Goal: Communication & Community: Answer question/provide support

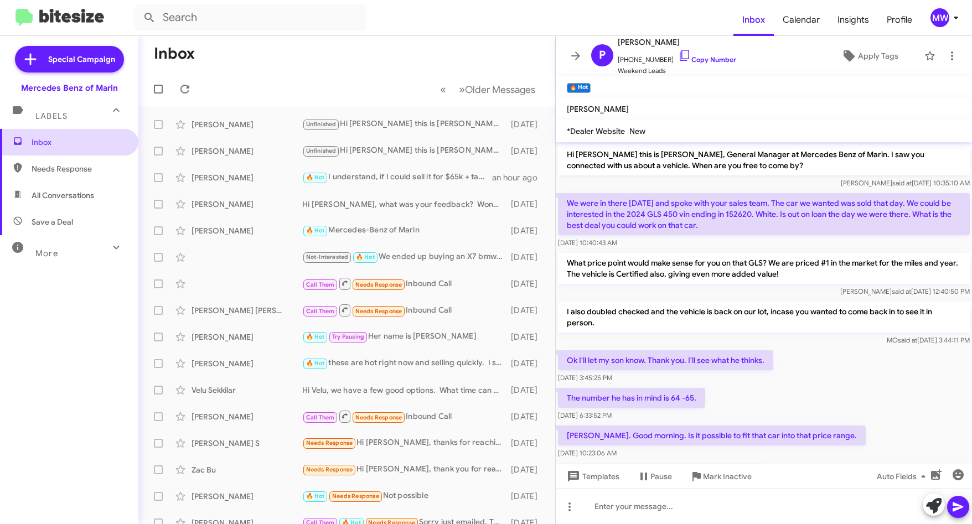
scroll to position [619, 0]
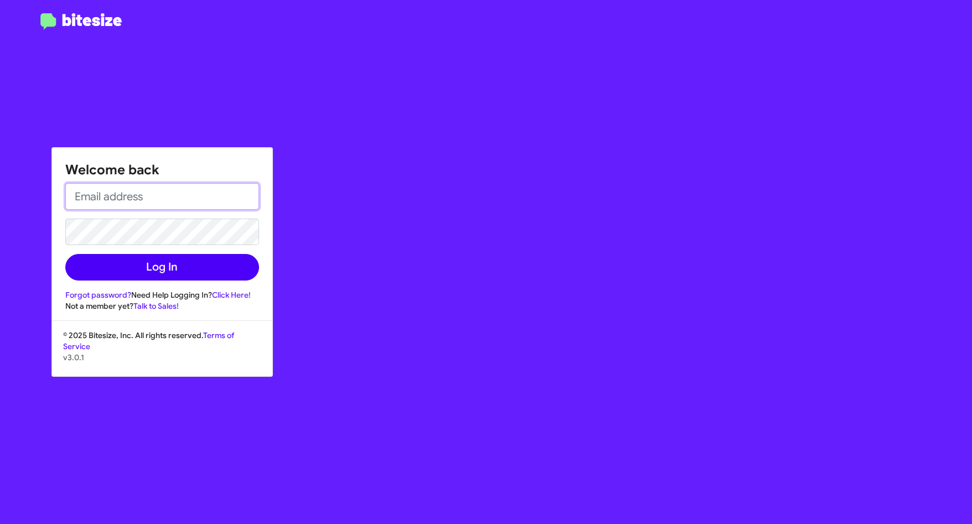
type input "[EMAIL_ADDRESS][PERSON_NAME][PERSON_NAME][DOMAIN_NAME]"
click at [129, 263] on button "Log In" at bounding box center [162, 267] width 194 height 27
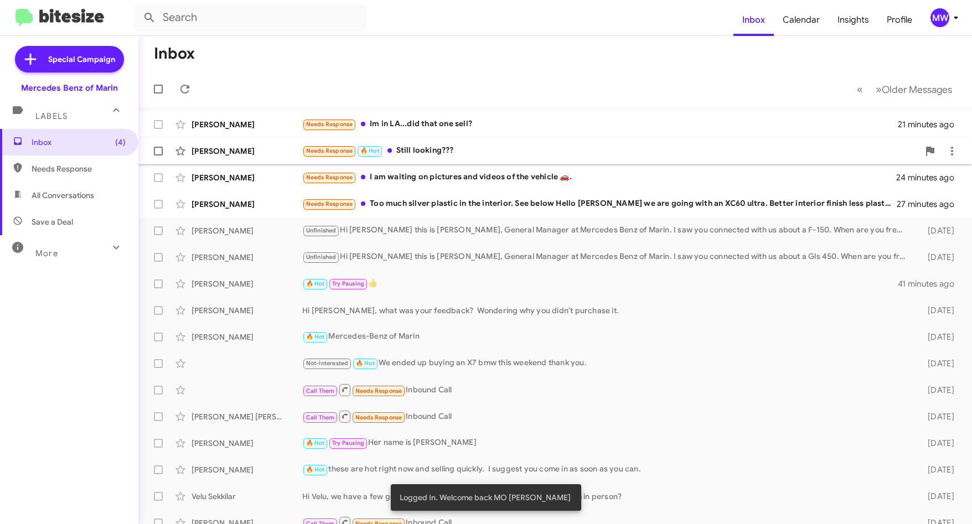
click at [453, 146] on div "Needs Response 🔥 Hot Still looking???" at bounding box center [610, 150] width 616 height 13
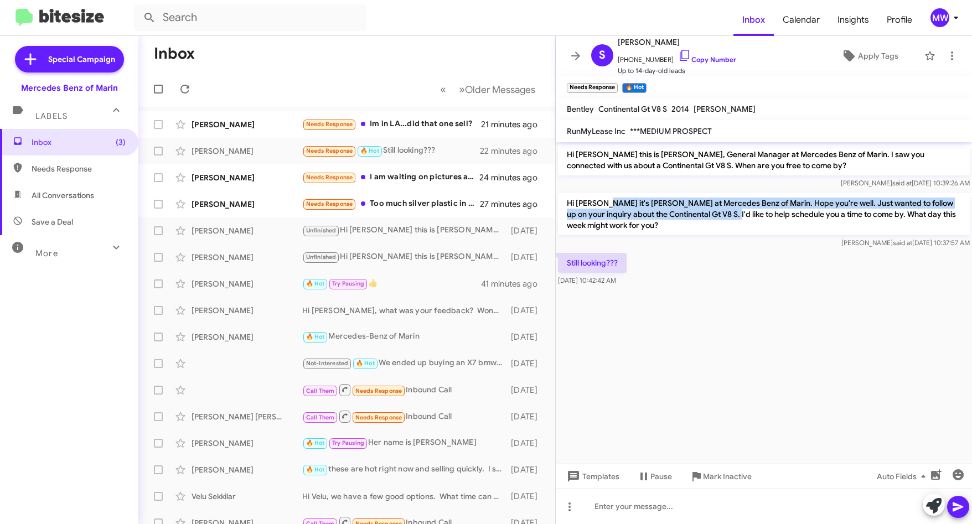
drag, startPoint x: 601, startPoint y: 205, endPoint x: 725, endPoint y: 212, distance: 124.7
click at [725, 212] on p "Hi Steve it's Omar Ibrahimi at Mercedes Benz of Marin. Hope you're well. Just w…" at bounding box center [764, 214] width 412 height 42
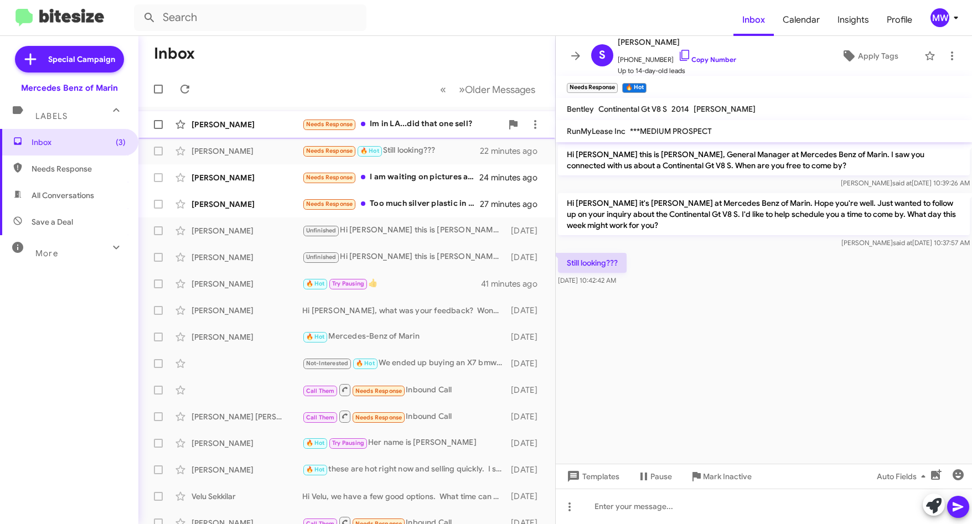
click at [403, 122] on div "Needs Response Im in LA...did that one sell?" at bounding box center [402, 124] width 200 height 13
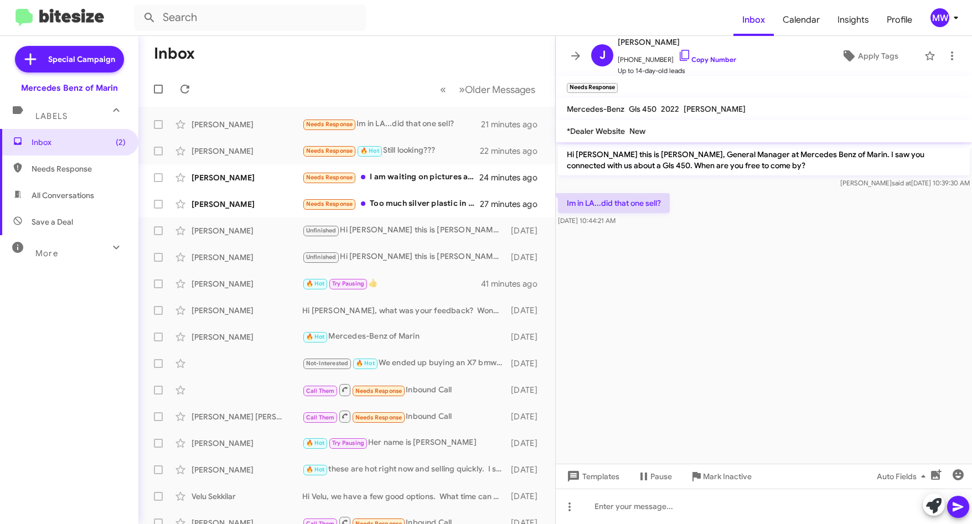
click at [668, 316] on cdk-virtual-scroll-viewport "Hi Jason this is Omar Ibrahimi, General Manager at Mercedes Benz of Marin. I sa…" at bounding box center [763, 302] width 416 height 321
drag, startPoint x: 632, startPoint y: 152, endPoint x: 662, endPoint y: 156, distance: 30.1
click at [662, 156] on p "Hi [PERSON_NAME] this is [PERSON_NAME], General Manager at Mercedes Benz of Mar…" at bounding box center [764, 159] width 412 height 31
drag, startPoint x: 662, startPoint y: 156, endPoint x: 665, endPoint y: 272, distance: 115.7
click at [665, 273] on cdk-virtual-scroll-viewport "Hi Jason this is Omar Ibrahimi, General Manager at Mercedes Benz of Marin. I sa…" at bounding box center [763, 302] width 416 height 321
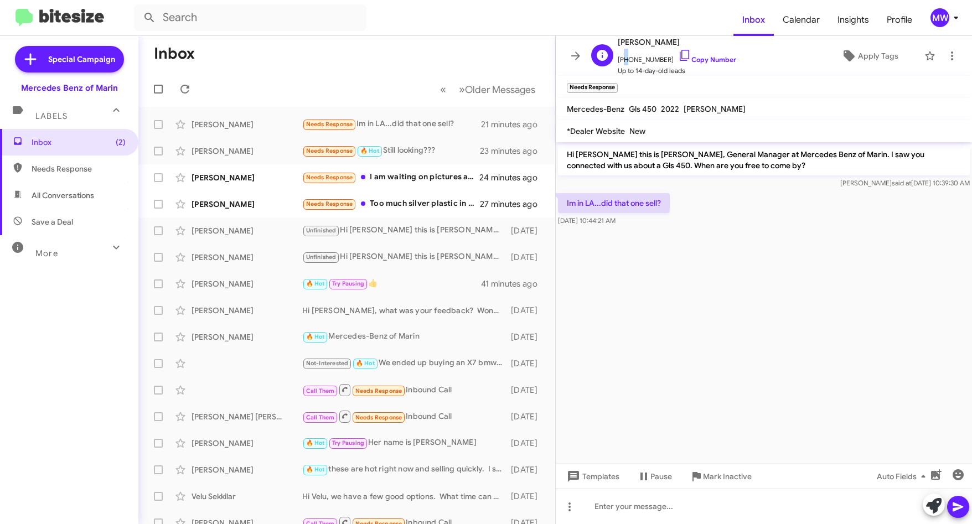
click at [624, 61] on span "+17022109355 Copy Number" at bounding box center [676, 57] width 118 height 17
click at [684, 323] on cdk-virtual-scroll-viewport "Hi Jason this is Omar Ibrahimi, General Manager at Mercedes Benz of Marin. I sa…" at bounding box center [763, 302] width 416 height 321
drag, startPoint x: 624, startPoint y: 60, endPoint x: 659, endPoint y: 63, distance: 35.0
click at [659, 63] on span "+17022109355 Copy Number" at bounding box center [676, 57] width 118 height 17
copy span "7022109355"
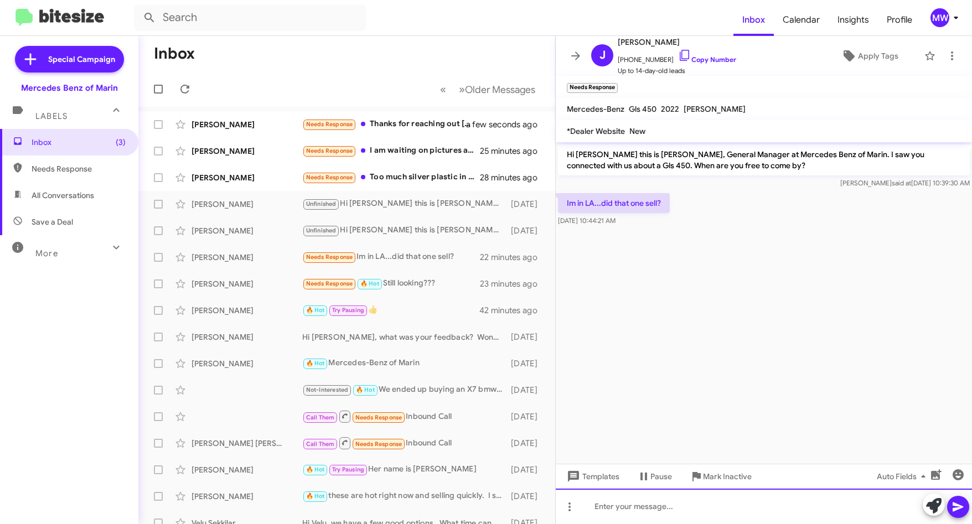
click at [668, 505] on div at bounding box center [763, 506] width 416 height 35
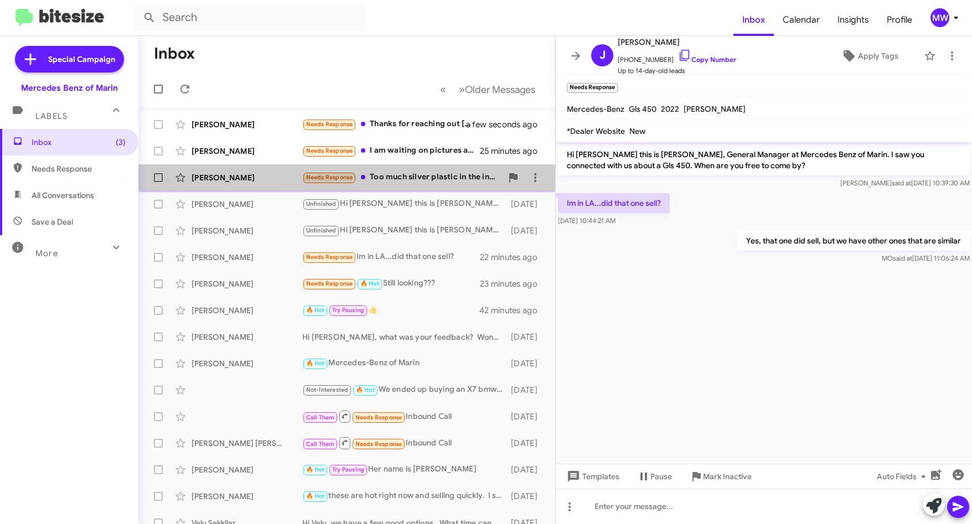
click at [406, 173] on div "Needs Response Too much silver plastic in the interior. See below Hello Ruben f…" at bounding box center [402, 177] width 200 height 13
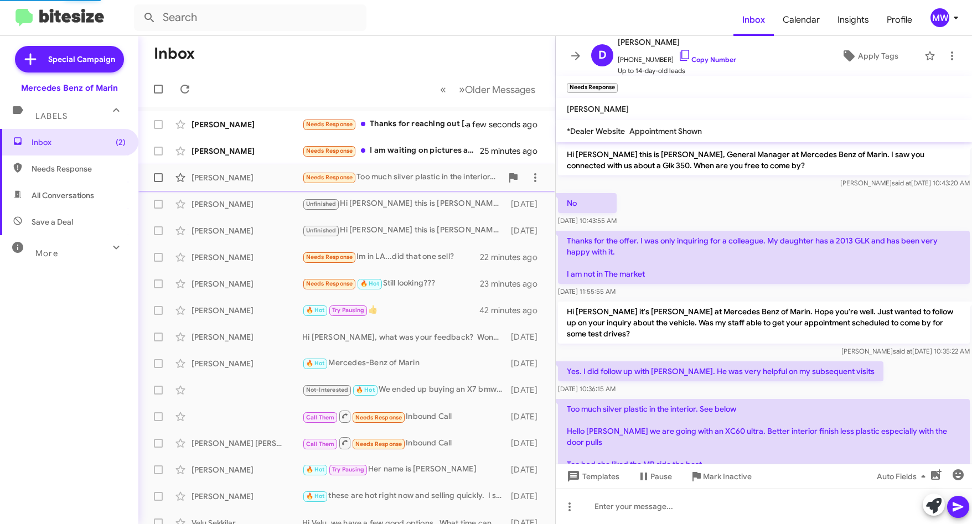
scroll to position [65, 0]
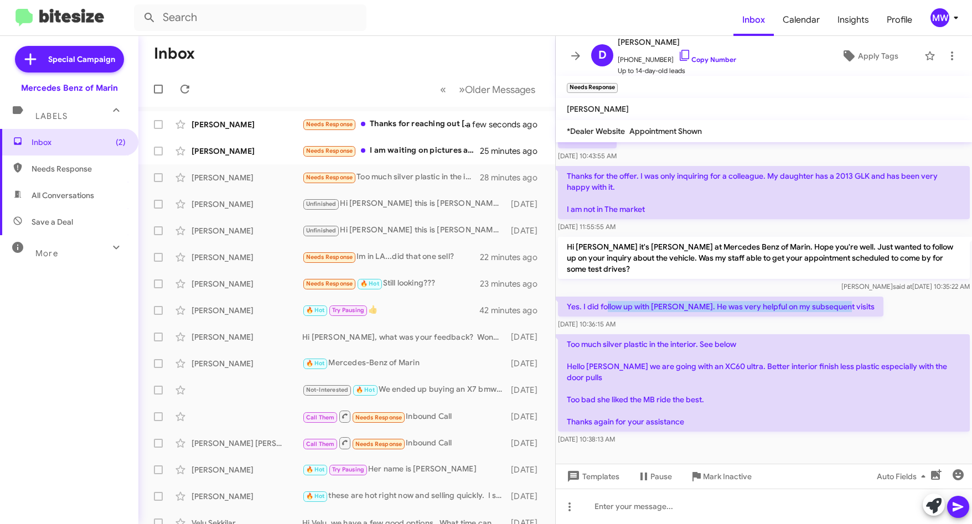
drag, startPoint x: 605, startPoint y: 306, endPoint x: 843, endPoint y: 309, distance: 237.9
click at [843, 309] on p "Yes. I did follow up with Ruben. He was very helpful on my subsequent visits" at bounding box center [720, 307] width 325 height 20
drag, startPoint x: 614, startPoint y: 248, endPoint x: 653, endPoint y: 247, distance: 39.3
click at [653, 247] on p "Hi Donald it's Omar Ibrahimi at Mercedes Benz of Marin. Hope you're well. Just …" at bounding box center [764, 258] width 412 height 42
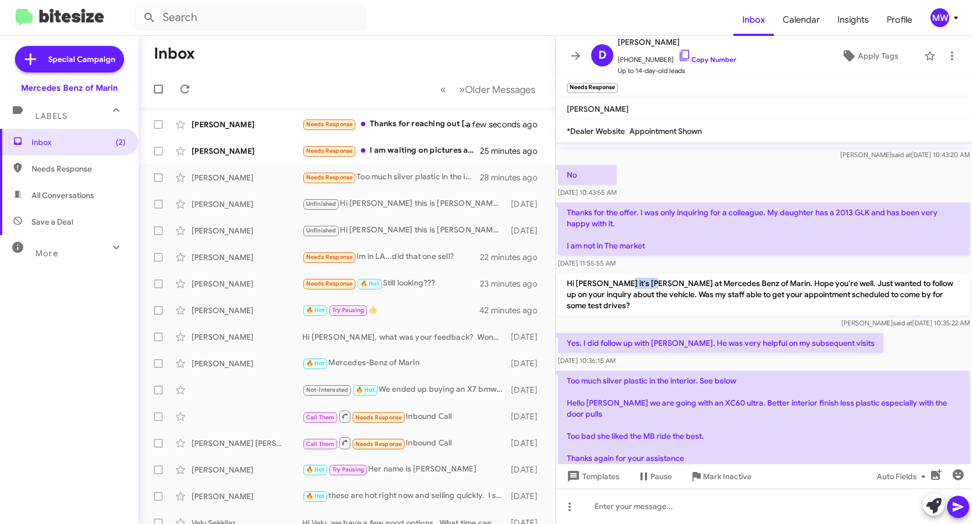
scroll to position [9, 0]
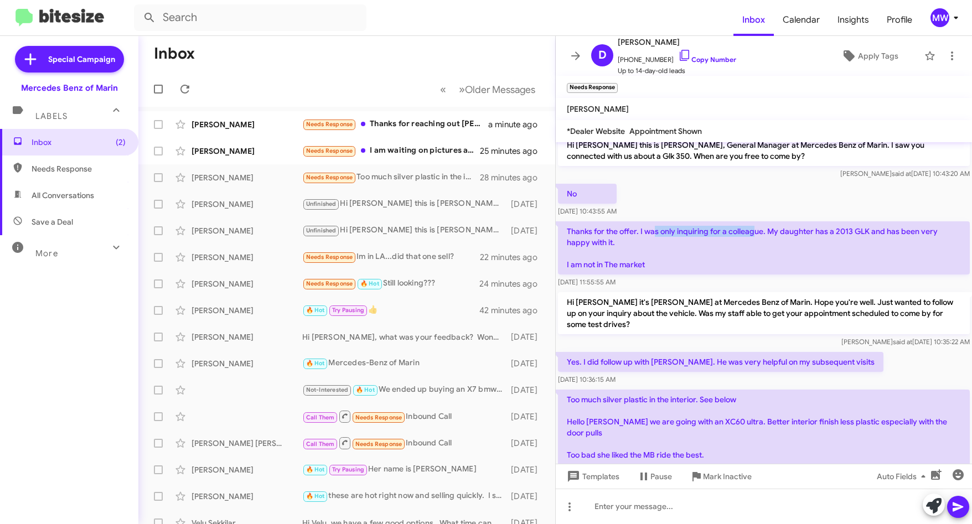
drag, startPoint x: 653, startPoint y: 231, endPoint x: 755, endPoint y: 231, distance: 102.4
click at [755, 231] on p "Thanks for the offer. I was only inquiring for a colleague. My daughter has a 2…" at bounding box center [764, 247] width 412 height 53
drag, startPoint x: 622, startPoint y: 314, endPoint x: 863, endPoint y: 310, distance: 240.1
click at [863, 310] on p "Hi Donald it's Omar Ibrahimi at Mercedes Benz of Marin. Hope you're well. Just …" at bounding box center [764, 313] width 412 height 42
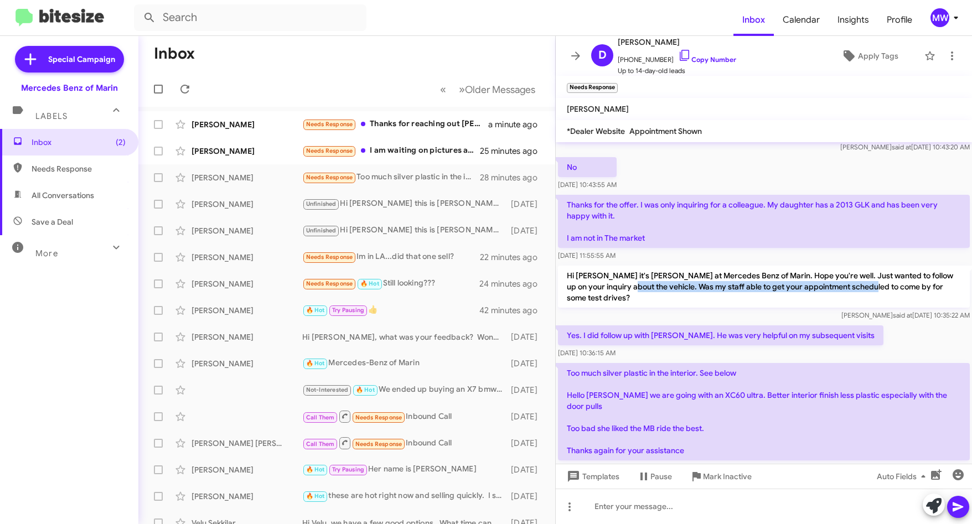
scroll to position [65, 0]
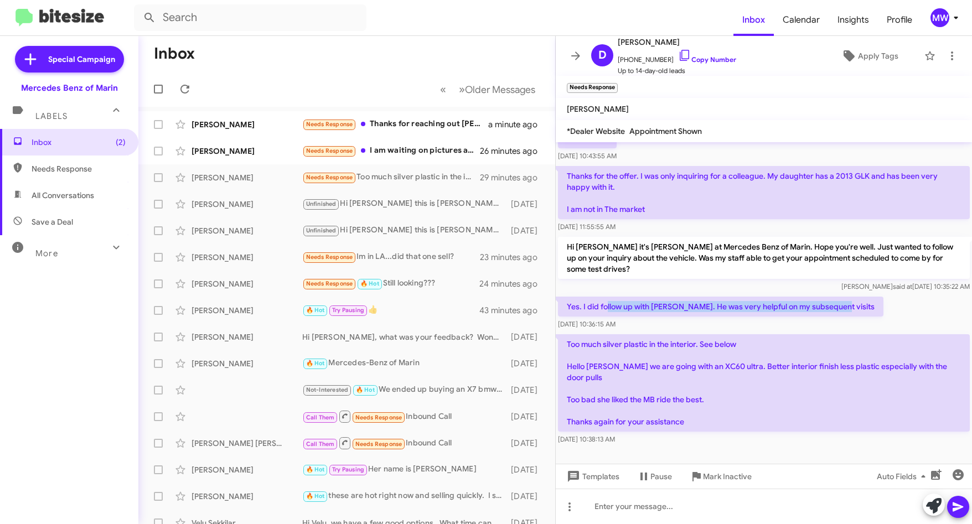
drag, startPoint x: 607, startPoint y: 309, endPoint x: 844, endPoint y: 307, distance: 237.4
click at [844, 307] on p "Yes. I did follow up with Ruben. He was very helpful on my subsequent visits" at bounding box center [720, 307] width 325 height 20
drag, startPoint x: 603, startPoint y: 343, endPoint x: 729, endPoint y: 342, distance: 126.1
click at [729, 342] on p "Too much silver plastic in the interior. See below Hello Ruben fyi we are going…" at bounding box center [764, 382] width 412 height 97
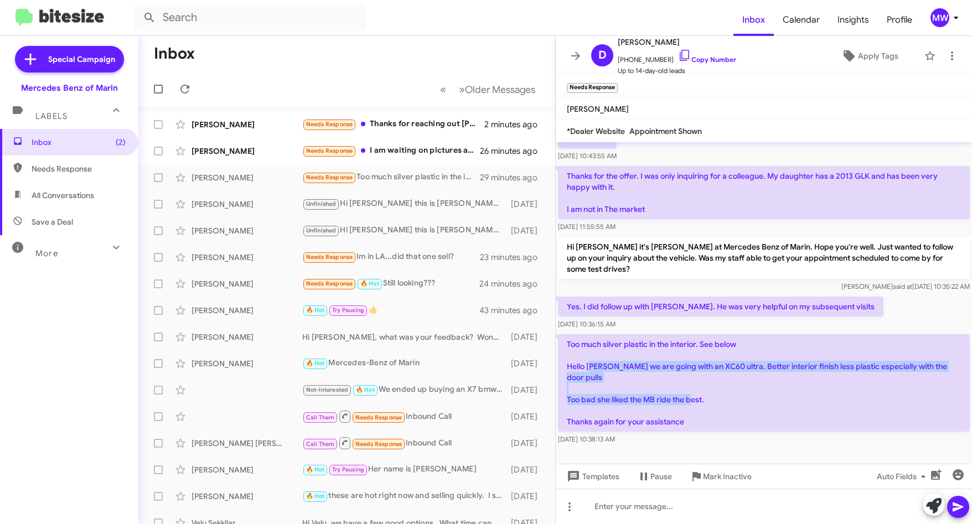
drag, startPoint x: 591, startPoint y: 364, endPoint x: 708, endPoint y: 397, distance: 121.8
click at [708, 397] on p "Too much silver plastic in the interior. See below Hello Ruben fyi we are going…" at bounding box center [764, 382] width 412 height 97
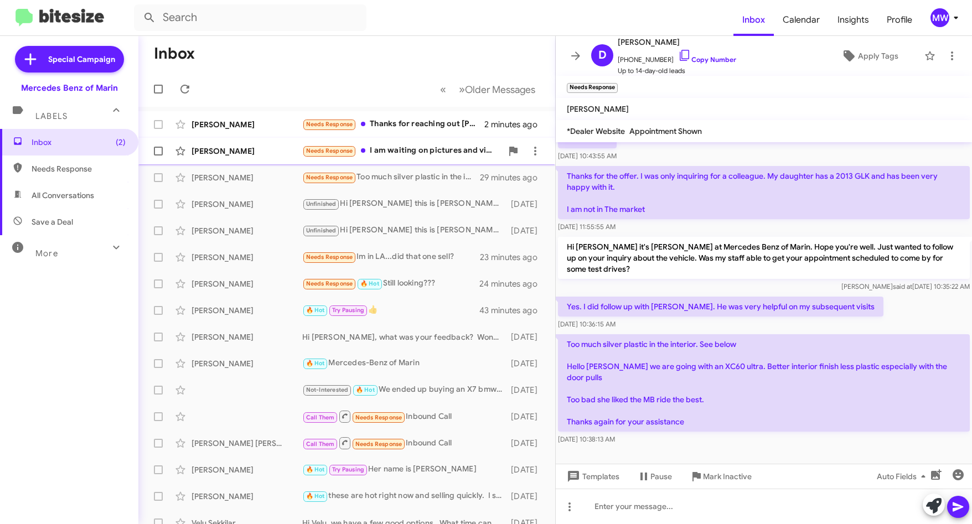
click at [405, 152] on div "Needs Response I am waiting on pictures and videos of the vehicle 🚗." at bounding box center [402, 150] width 200 height 13
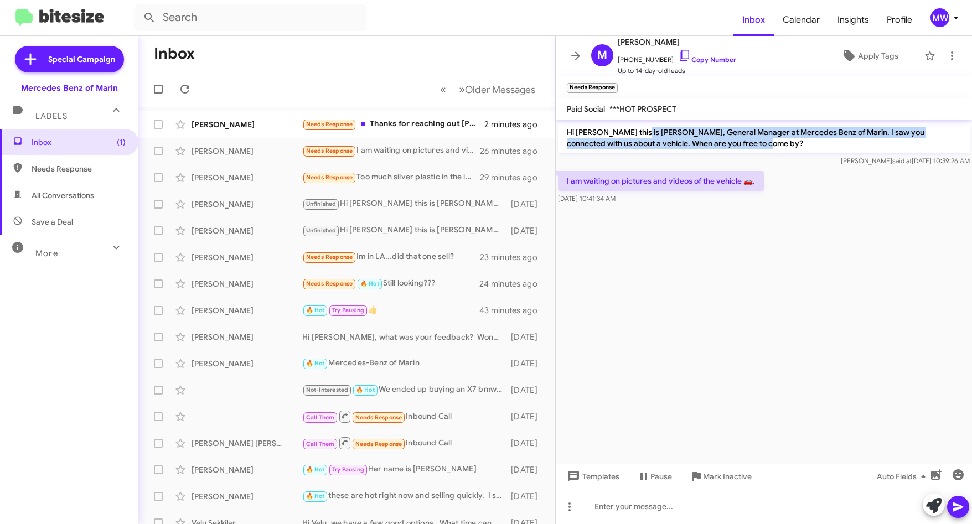
drag, startPoint x: 640, startPoint y: 130, endPoint x: 734, endPoint y: 142, distance: 94.3
click at [734, 142] on p "Hi Michael this is Omar Ibrahimi, General Manager at Mercedes Benz of Marin. I …" at bounding box center [764, 137] width 412 height 31
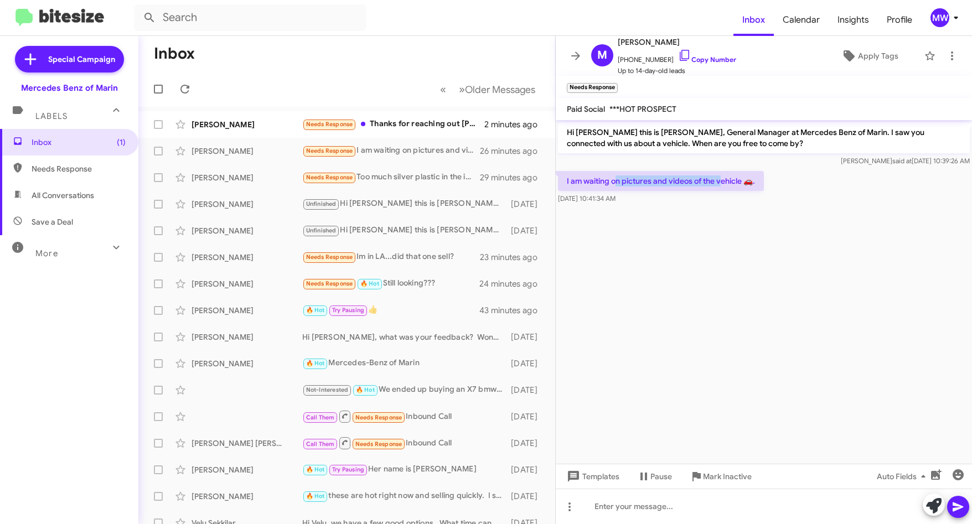
drag, startPoint x: 615, startPoint y: 178, endPoint x: 719, endPoint y: 177, distance: 104.6
click at [719, 177] on p "I am waiting on pictures and videos of the vehicle 🚗." at bounding box center [661, 181] width 206 height 20
drag, startPoint x: 719, startPoint y: 177, endPoint x: 692, endPoint y: 251, distance: 78.6
click at [694, 252] on cdk-virtual-scroll-viewport "Hi Michael this is Omar Ibrahimi, General Manager at Mercedes Benz of Marin. I …" at bounding box center [763, 292] width 416 height 344
drag, startPoint x: 625, startPoint y: 59, endPoint x: 662, endPoint y: 61, distance: 37.1
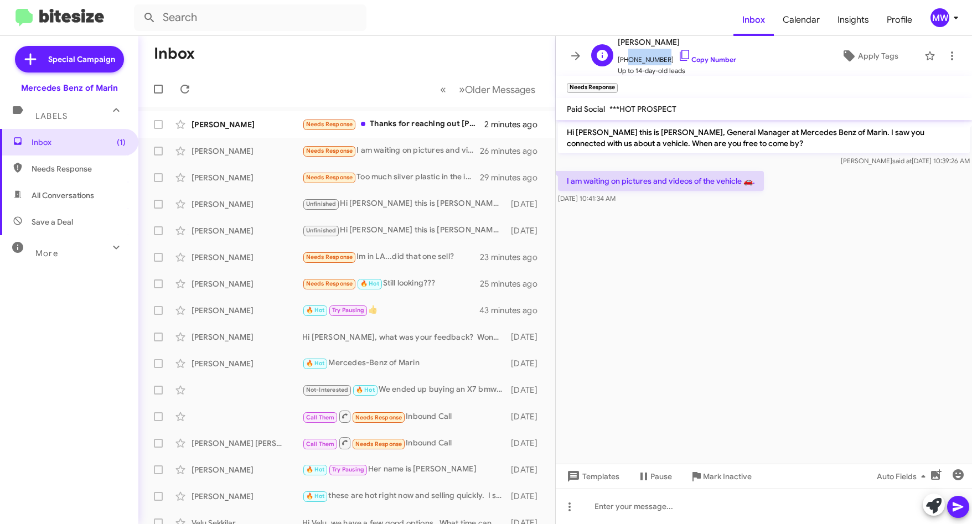
click at [662, 61] on span "+16505802404 Copy Number" at bounding box center [676, 57] width 118 height 17
copy span "6505802404"
click at [439, 126] on div "Needs Response Thanks for reaching out Omar. I haven't quite decided on the typ…" at bounding box center [402, 124] width 200 height 13
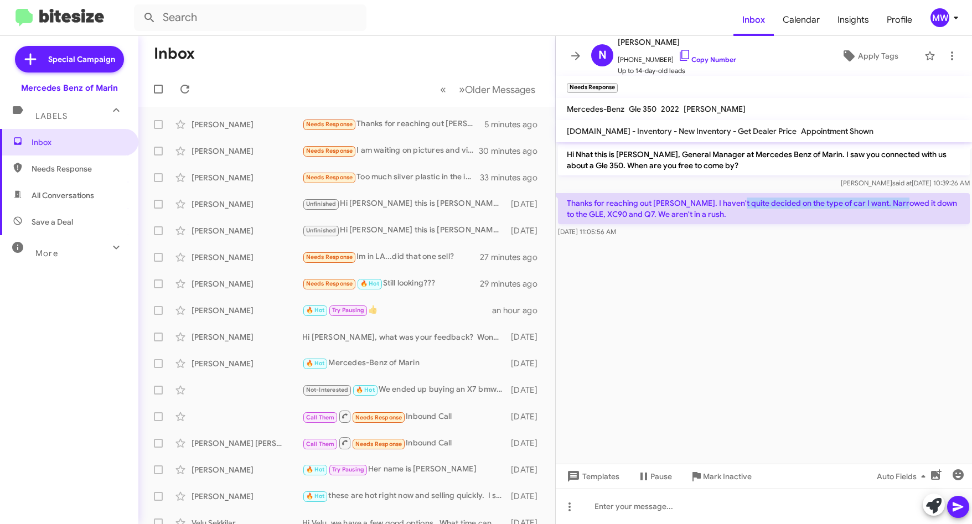
drag, startPoint x: 735, startPoint y: 204, endPoint x: 901, endPoint y: 201, distance: 166.6
click at [901, 201] on p "Thanks for reaching out Omar. I haven't quite decided on the type of car I want…" at bounding box center [764, 208] width 412 height 31
click at [690, 299] on cdk-virtual-scroll-viewport "Hi Nhat this is Omar Ibrahimi, General Manager at Mercedes Benz of Marin. I saw…" at bounding box center [763, 302] width 416 height 321
click at [680, 510] on div at bounding box center [763, 506] width 416 height 35
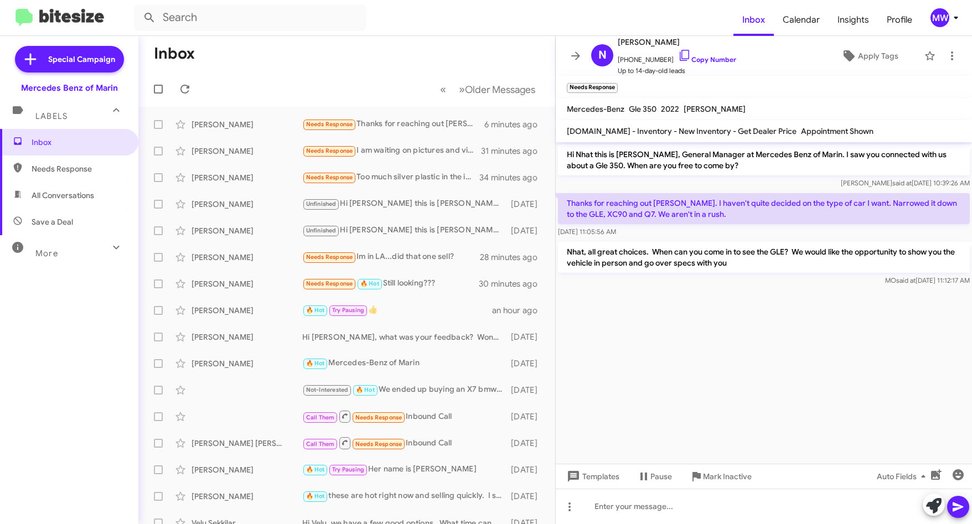
click at [50, 161] on span "Needs Response" at bounding box center [69, 168] width 138 height 27
type input "in:needs-response"
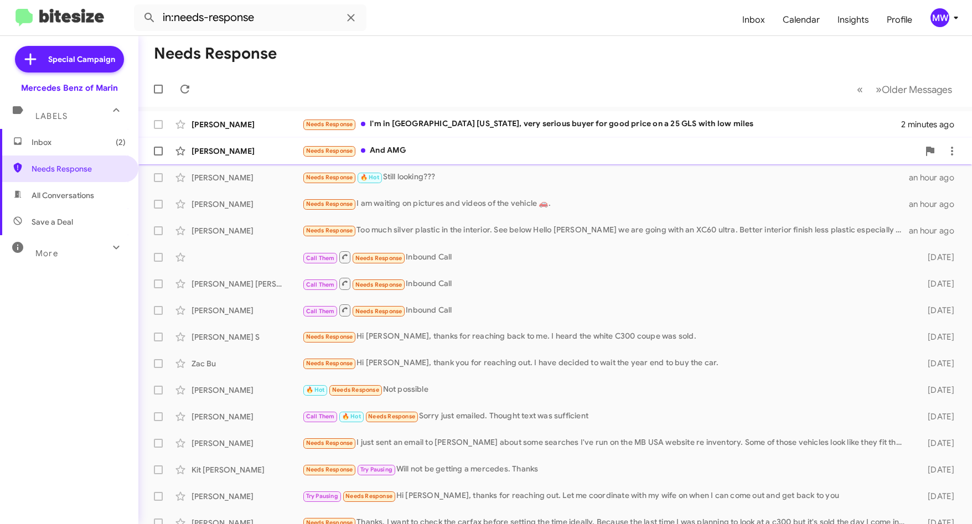
click at [474, 150] on div "Needs Response And AMG" at bounding box center [610, 150] width 616 height 13
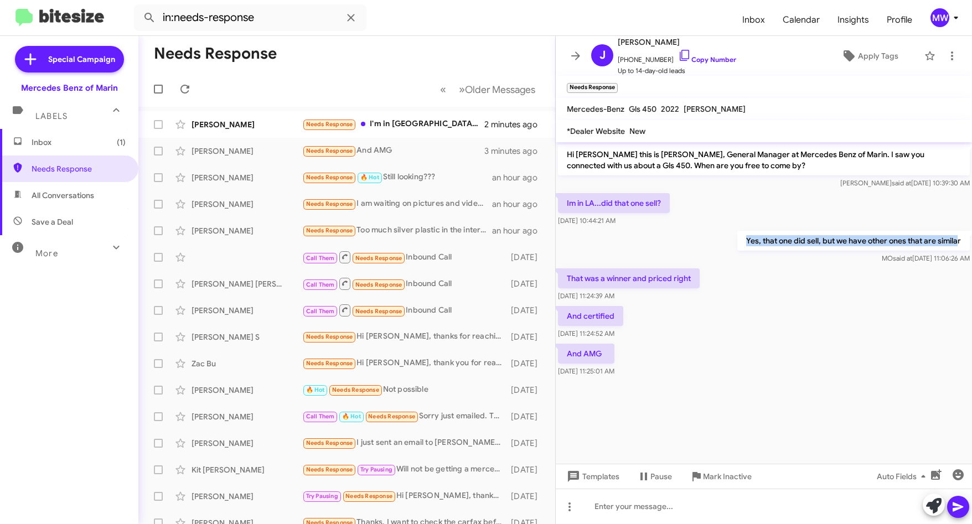
drag, startPoint x: 745, startPoint y: 241, endPoint x: 958, endPoint y: 235, distance: 212.5
click at [958, 235] on p "Yes, that one did sell, but we have other ones that are similar" at bounding box center [853, 241] width 232 height 20
drag, startPoint x: 569, startPoint y: 277, endPoint x: 706, endPoint y: 276, distance: 136.7
click at [706, 276] on div "That was a winner and priced right Aug 14, 2025, 11:24:39 AM" at bounding box center [763, 285] width 416 height 38
drag, startPoint x: 577, startPoint y: 316, endPoint x: 629, endPoint y: 317, distance: 52.0
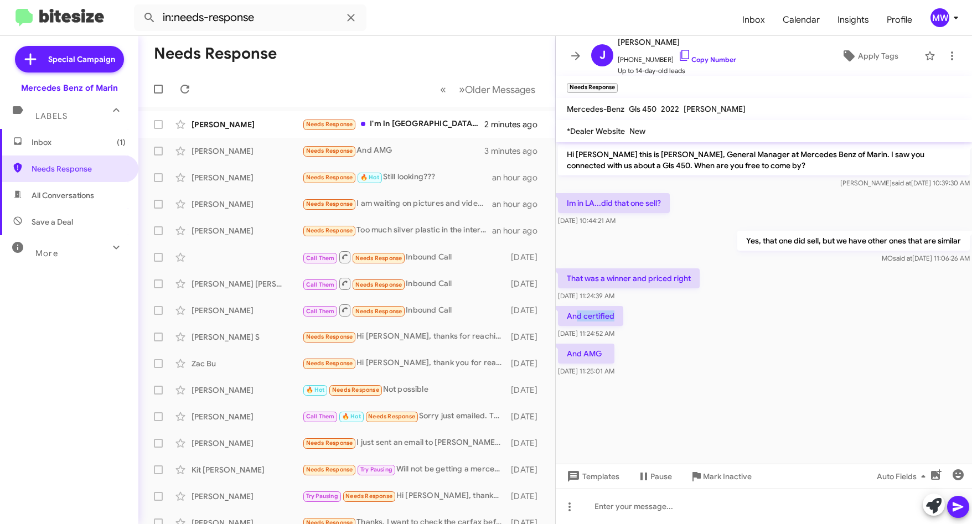
click at [623, 317] on p "And certified" at bounding box center [590, 316] width 65 height 20
drag, startPoint x: 629, startPoint y: 317, endPoint x: 624, endPoint y: 355, distance: 38.6
click at [614, 355] on p "And AMG" at bounding box center [586, 354] width 56 height 20
drag, startPoint x: 624, startPoint y: 355, endPoint x: 724, endPoint y: 369, distance: 101.1
click at [723, 364] on div "And AMG Aug 14, 2025, 11:25:01 AM" at bounding box center [763, 360] width 416 height 38
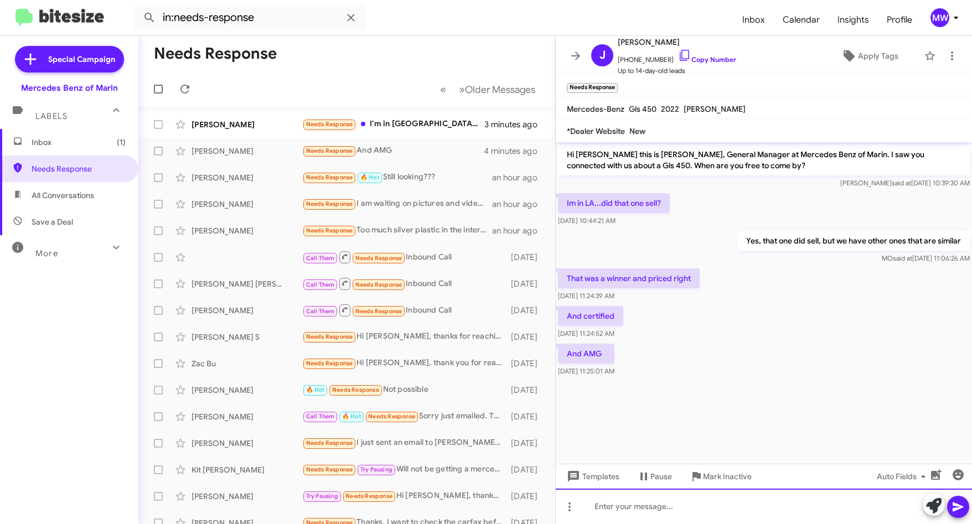
click at [673, 507] on div at bounding box center [763, 506] width 416 height 35
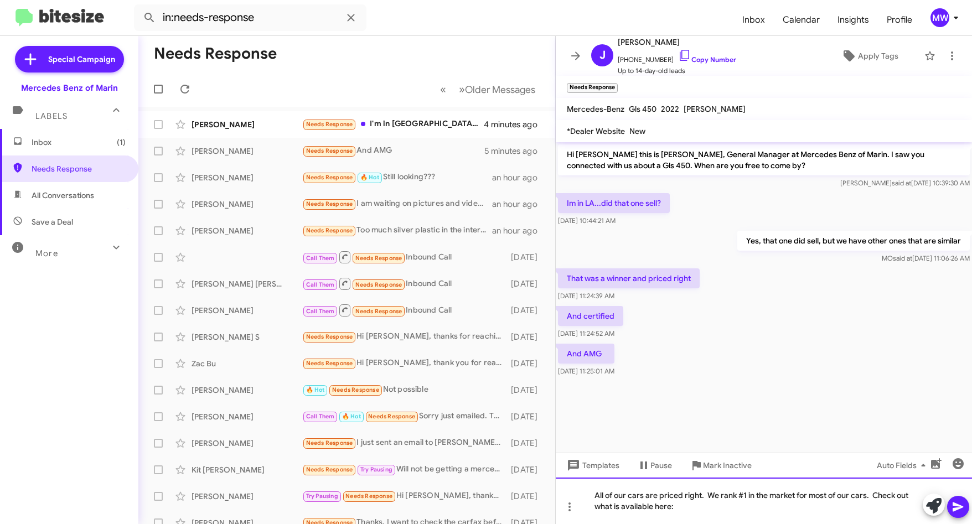
click at [703, 510] on div "All of our cars are priced right. We rank #1 in the market for most of our cars…" at bounding box center [763, 500] width 416 height 46
click at [677, 494] on div "All of our cars are priced right. We rank #1 in the market for most of our cars…" at bounding box center [763, 500] width 416 height 46
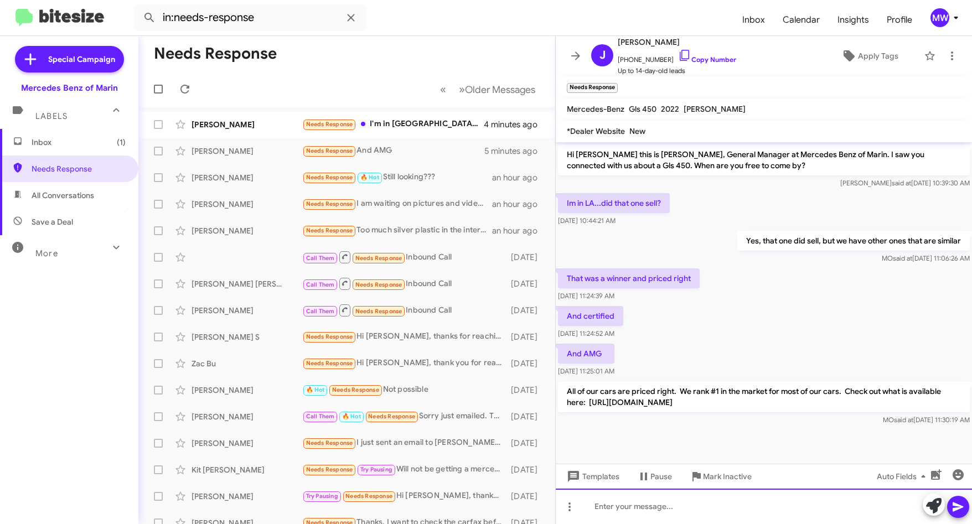
click at [721, 505] on div at bounding box center [763, 506] width 416 height 35
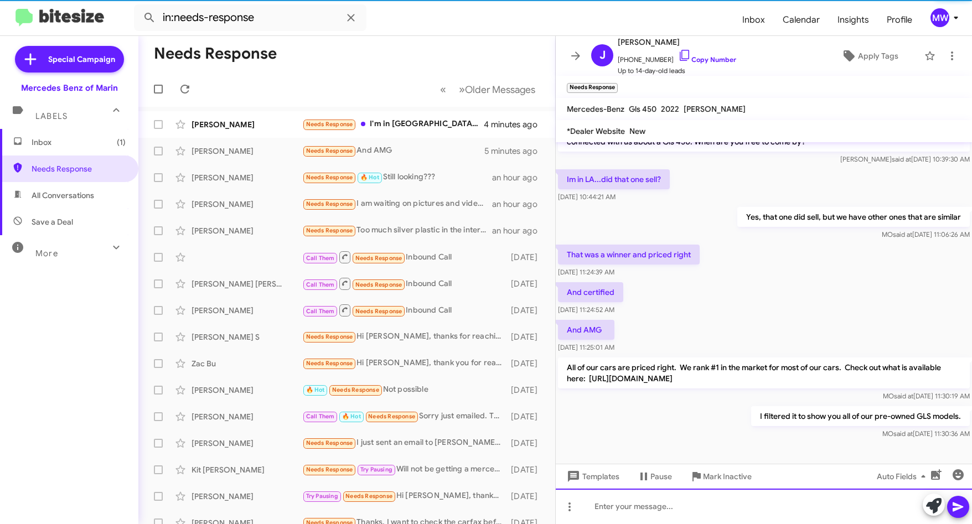
scroll to position [35, 0]
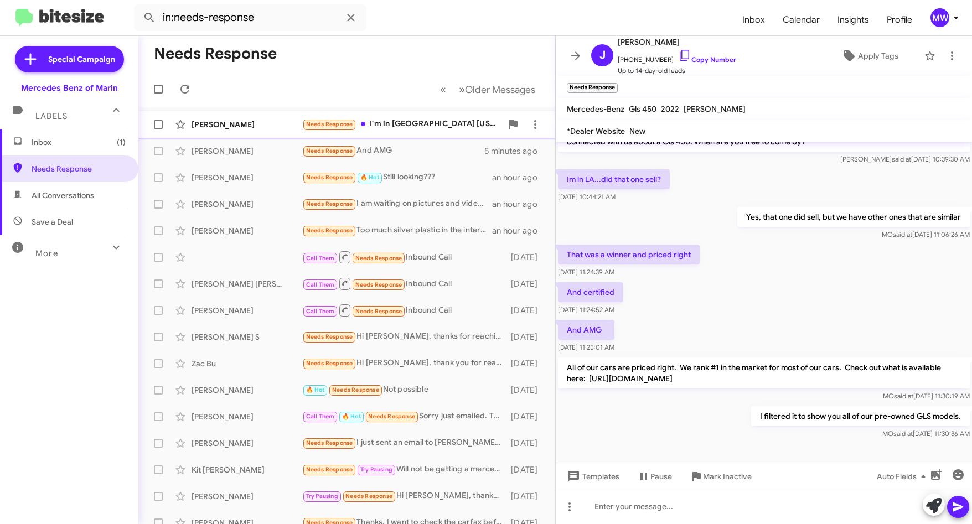
click at [419, 124] on div "Needs Response I'm in Greenville South Carolina, very serious buyer for good pr…" at bounding box center [402, 124] width 200 height 13
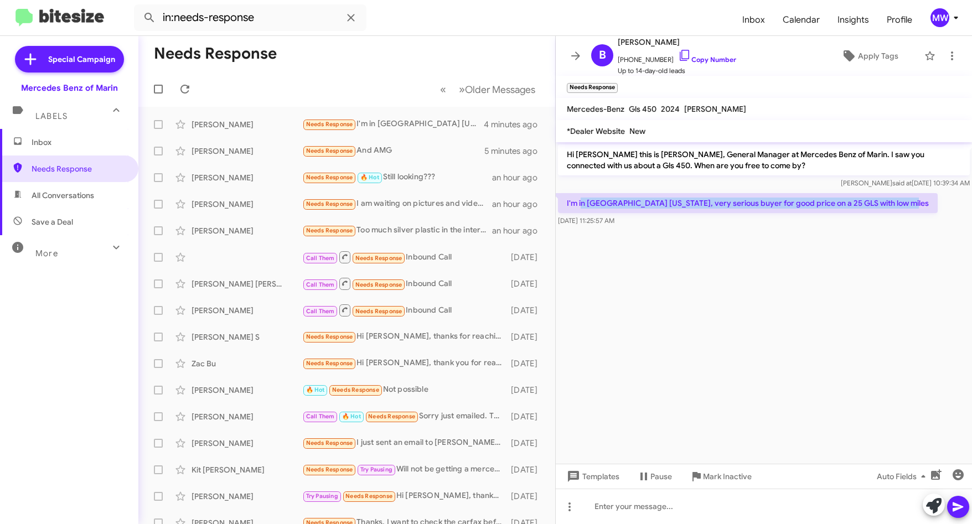
drag, startPoint x: 581, startPoint y: 205, endPoint x: 912, endPoint y: 209, distance: 330.9
click at [912, 209] on div "I'm in Greenville South Carolina, very serious buyer for good price on a 25 GLS…" at bounding box center [763, 210] width 416 height 38
drag, startPoint x: 912, startPoint y: 209, endPoint x: 793, endPoint y: 283, distance: 140.6
click at [793, 279] on cdk-virtual-scroll-viewport "Hi Bobby this is Omar Ibrahimi, General Manager at Mercedes Benz of Marin. I sa…" at bounding box center [763, 302] width 416 height 321
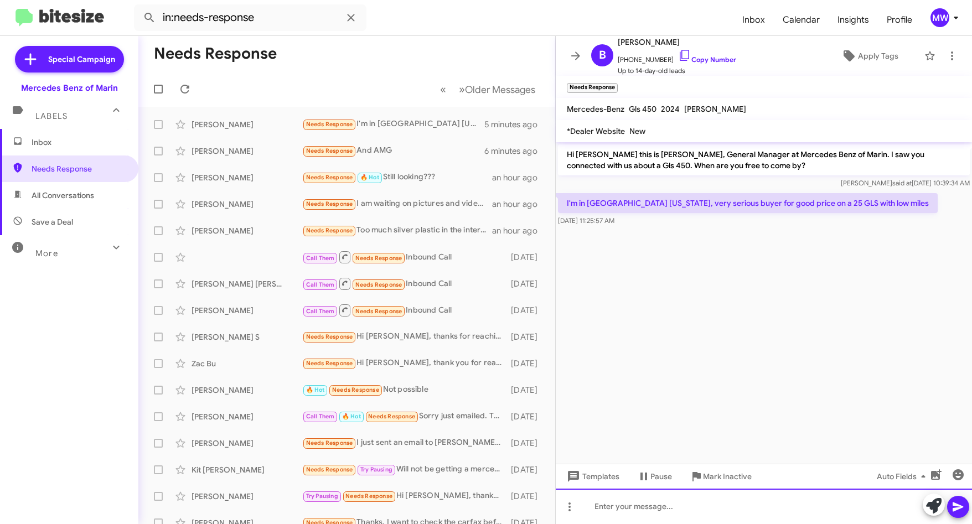
click at [663, 504] on div at bounding box center [763, 506] width 416 height 35
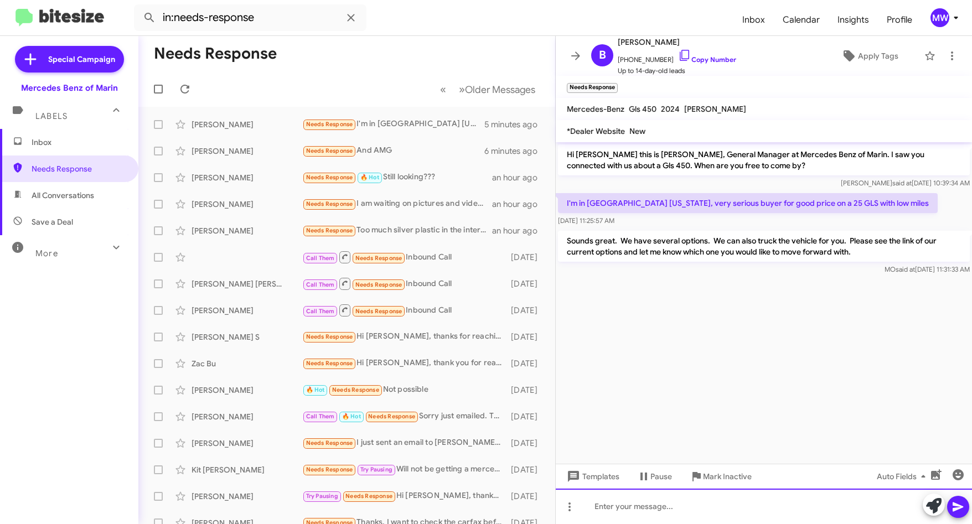
click at [762, 511] on div at bounding box center [763, 506] width 416 height 35
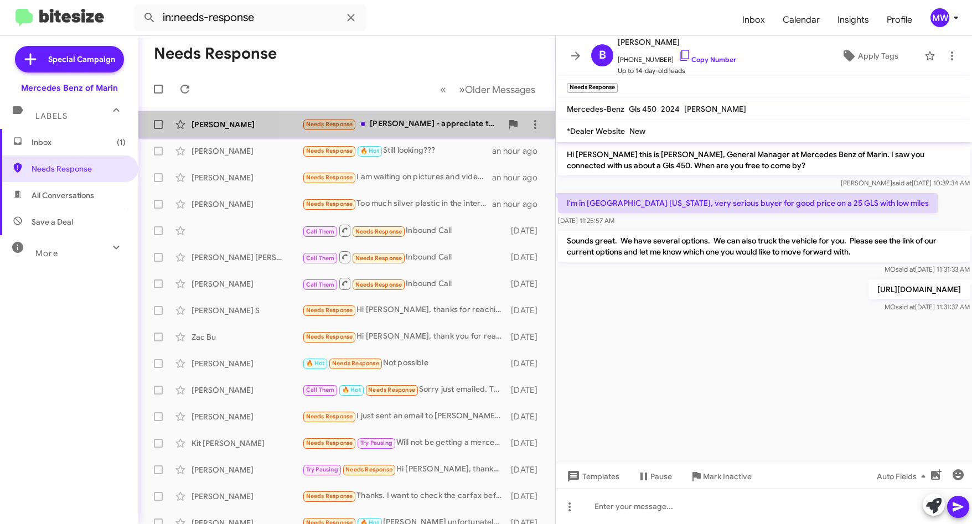
click at [469, 126] on div "Needs Response Omar - appreciate the note. I am based in the South Bay. We boug…" at bounding box center [402, 124] width 200 height 13
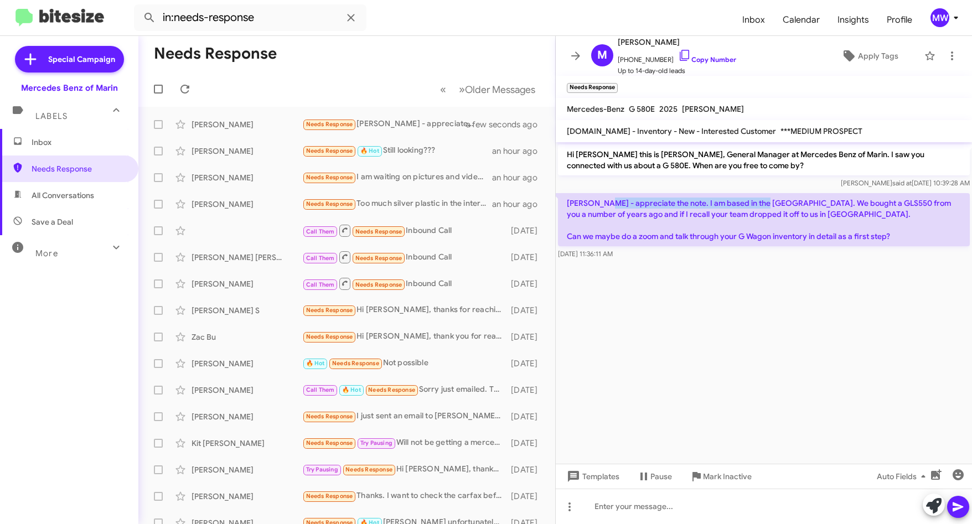
drag, startPoint x: 607, startPoint y: 207, endPoint x: 762, endPoint y: 205, distance: 154.9
click at [762, 205] on p "Omar - appreciate the note. I am based in the South Bay. We bought a GLS550 fro…" at bounding box center [764, 219] width 412 height 53
click at [830, 330] on cdk-virtual-scroll-viewport "Hi Matt this is Omar Ibrahimi, General Manager at Mercedes Benz of Marin. I saw…" at bounding box center [763, 302] width 416 height 321
drag, startPoint x: 624, startPoint y: 203, endPoint x: 764, endPoint y: 202, distance: 140.5
click at [764, 202] on p "Omar - appreciate the note. I am based in the South Bay. We bought a GLS550 fro…" at bounding box center [764, 219] width 412 height 53
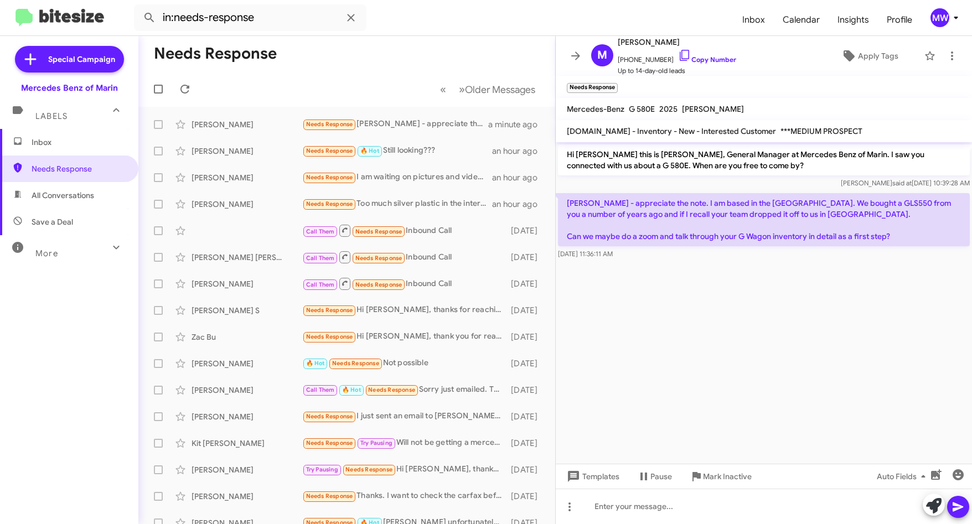
drag, startPoint x: 764, startPoint y: 202, endPoint x: 711, endPoint y: 287, distance: 99.9
click at [713, 289] on cdk-virtual-scroll-viewport "Hi Matt this is Omar Ibrahimi, General Manager at Mercedes Benz of Marin. I saw…" at bounding box center [763, 302] width 416 height 321
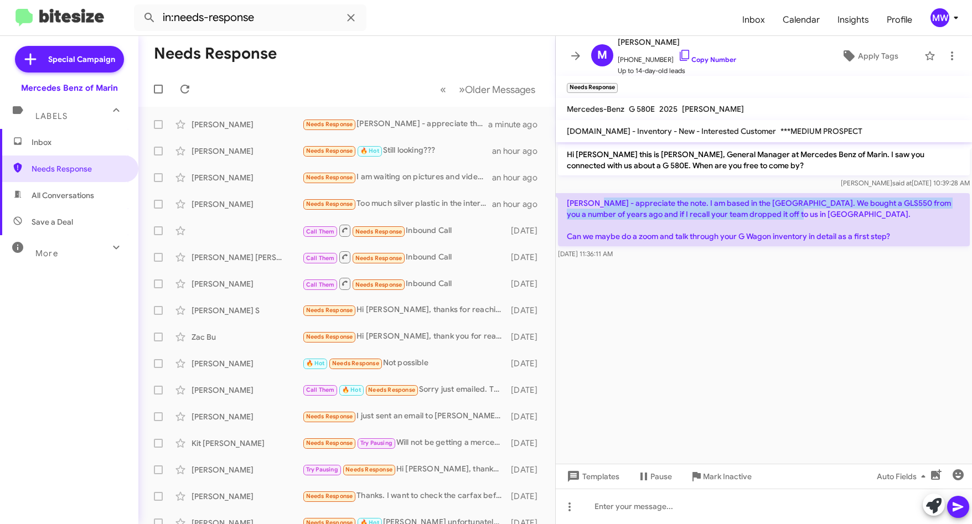
drag, startPoint x: 597, startPoint y: 202, endPoint x: 790, endPoint y: 214, distance: 193.4
click at [790, 214] on p "Omar - appreciate the note. I am based in the South Bay. We bought a GLS550 fro…" at bounding box center [764, 219] width 412 height 53
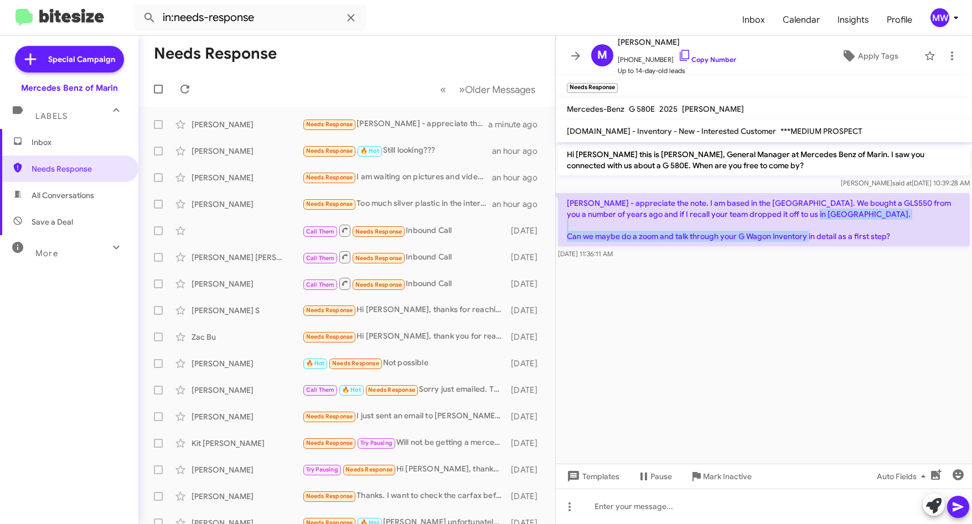
drag, startPoint x: 573, startPoint y: 234, endPoint x: 921, endPoint y: 245, distance: 348.7
click at [921, 245] on p "Omar - appreciate the note. I am based in the South Bay. We bought a GLS550 fro…" at bounding box center [764, 219] width 412 height 53
drag, startPoint x: 921, startPoint y: 245, endPoint x: 889, endPoint y: 312, distance: 74.5
click at [889, 312] on cdk-virtual-scroll-viewport "Hi Matt this is Omar Ibrahimi, General Manager at Mercedes Benz of Marin. I saw…" at bounding box center [763, 302] width 416 height 321
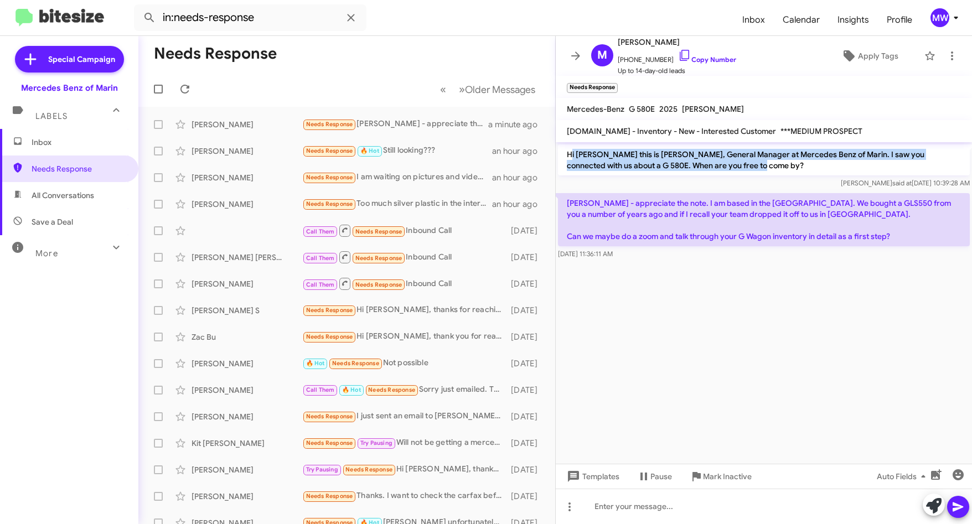
drag, startPoint x: 572, startPoint y: 154, endPoint x: 715, endPoint y: 165, distance: 143.8
click at [715, 165] on p "Hi Matt this is Omar Ibrahimi, General Manager at Mercedes Benz of Marin. I saw…" at bounding box center [764, 159] width 412 height 31
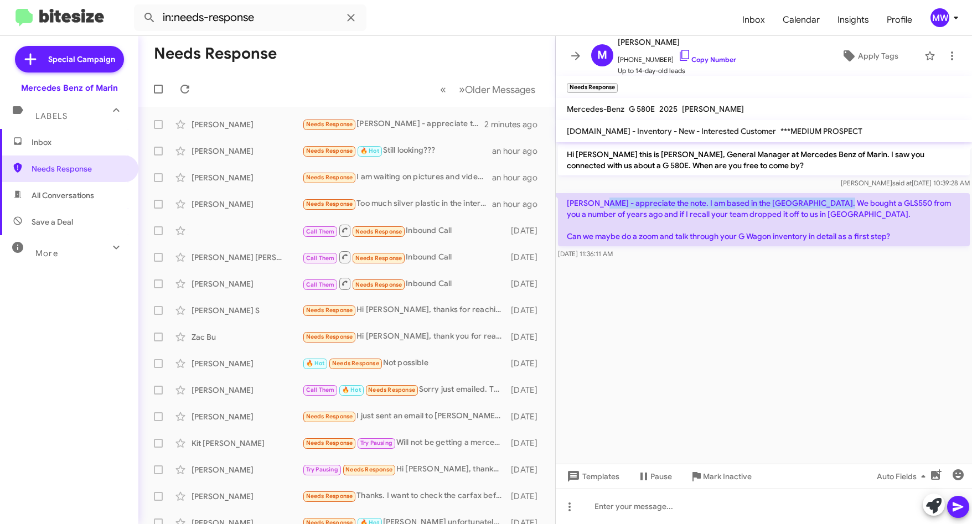
drag, startPoint x: 604, startPoint y: 199, endPoint x: 834, endPoint y: 205, distance: 229.7
click at [834, 205] on p "Omar - appreciate the note. I am based in the South Bay. We bought a GLS550 fro…" at bounding box center [764, 219] width 412 height 53
drag, startPoint x: 834, startPoint y: 205, endPoint x: 831, endPoint y: 282, distance: 77.0
click at [832, 280] on cdk-virtual-scroll-viewport "Hi Matt this is Omar Ibrahimi, General Manager at Mercedes Benz of Marin. I saw…" at bounding box center [763, 302] width 416 height 321
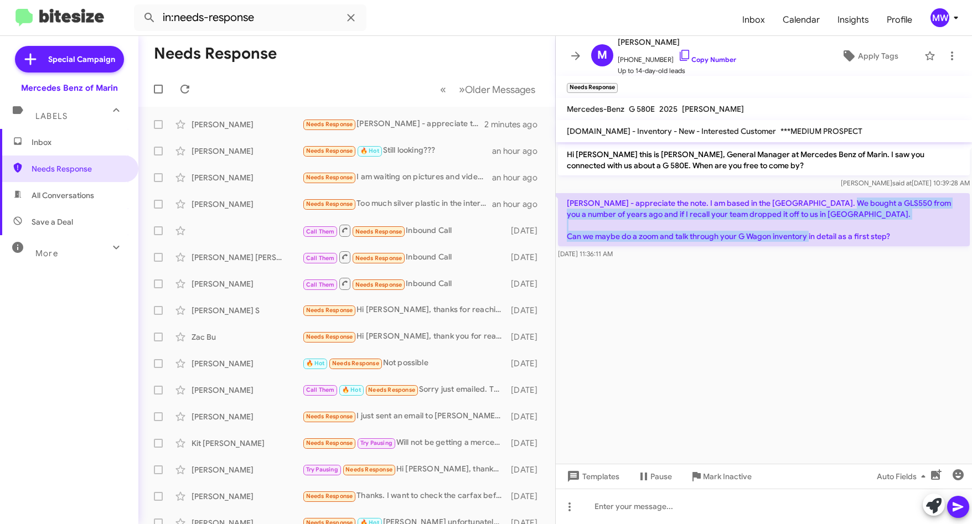
drag, startPoint x: 840, startPoint y: 201, endPoint x: 901, endPoint y: 234, distance: 68.8
click at [901, 234] on p "Omar - appreciate the note. I am based in the South Bay. We bought a GLS550 fro…" at bounding box center [764, 219] width 412 height 53
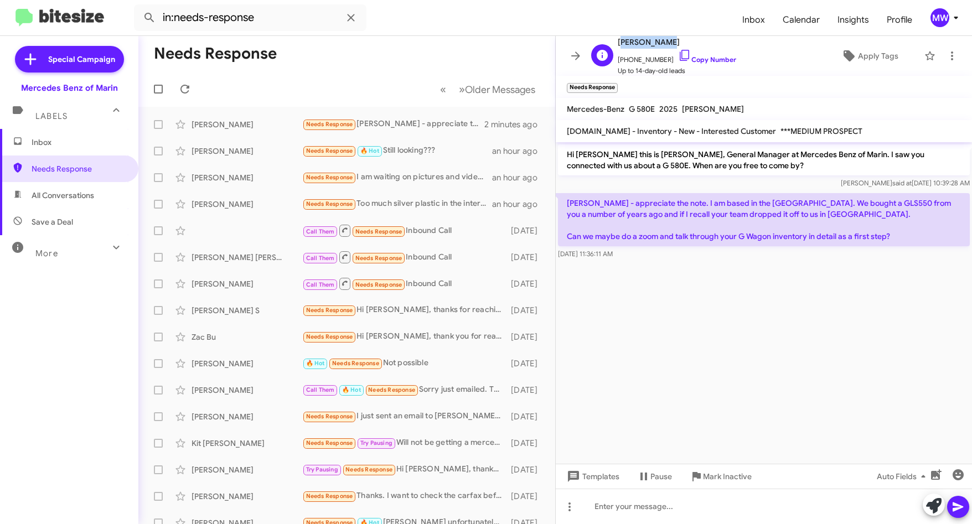
drag, startPoint x: 616, startPoint y: 41, endPoint x: 662, endPoint y: 44, distance: 46.0
click at [662, 44] on div "M Matt Sachse +16508158628 Copy Number Up to 14-day-old leads" at bounding box center [660, 55] width 149 height 41
copy span "Matt Sachse"
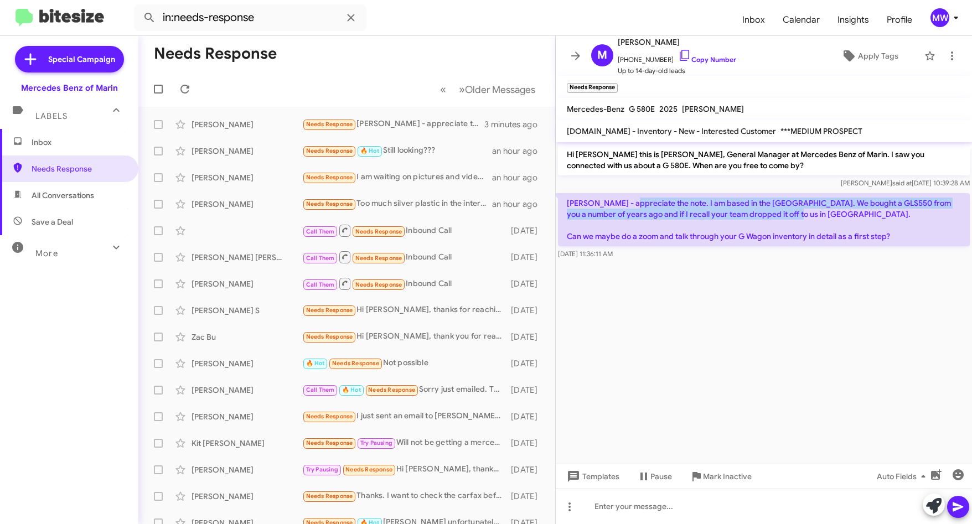
drag, startPoint x: 631, startPoint y: 206, endPoint x: 798, endPoint y: 215, distance: 167.3
click at [798, 215] on p "Omar - appreciate the note. I am based in the South Bay. We bought a GLS550 fro…" at bounding box center [764, 219] width 412 height 53
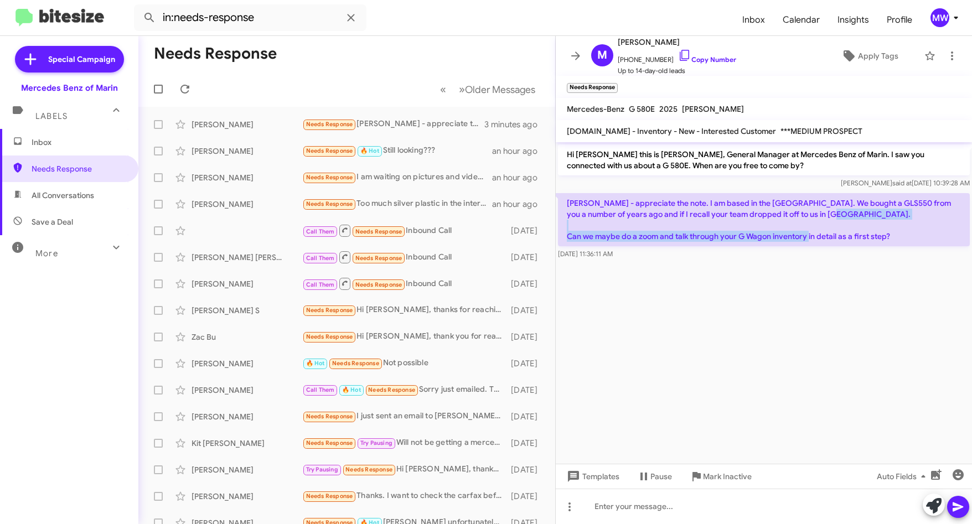
drag, startPoint x: 593, startPoint y: 236, endPoint x: 892, endPoint y: 237, distance: 299.3
click at [892, 237] on p "Omar - appreciate the note. I am based in the South Bay. We bought a GLS550 fro…" at bounding box center [764, 219] width 412 height 53
drag, startPoint x: 892, startPoint y: 237, endPoint x: 829, endPoint y: 323, distance: 106.8
click at [829, 323] on cdk-virtual-scroll-viewport "Hi Matt this is Omar Ibrahimi, General Manager at Mercedes Benz of Marin. I saw…" at bounding box center [763, 302] width 416 height 321
click at [748, 354] on cdk-virtual-scroll-viewport "Hi Matt this is Omar Ibrahimi, General Manager at Mercedes Benz of Marin. I saw…" at bounding box center [763, 302] width 416 height 321
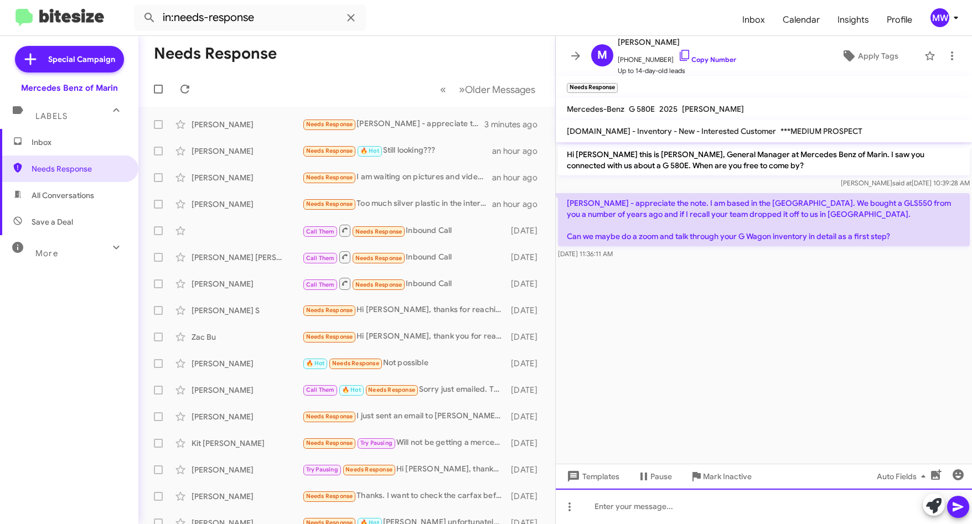
click at [720, 505] on div at bounding box center [763, 506] width 416 height 35
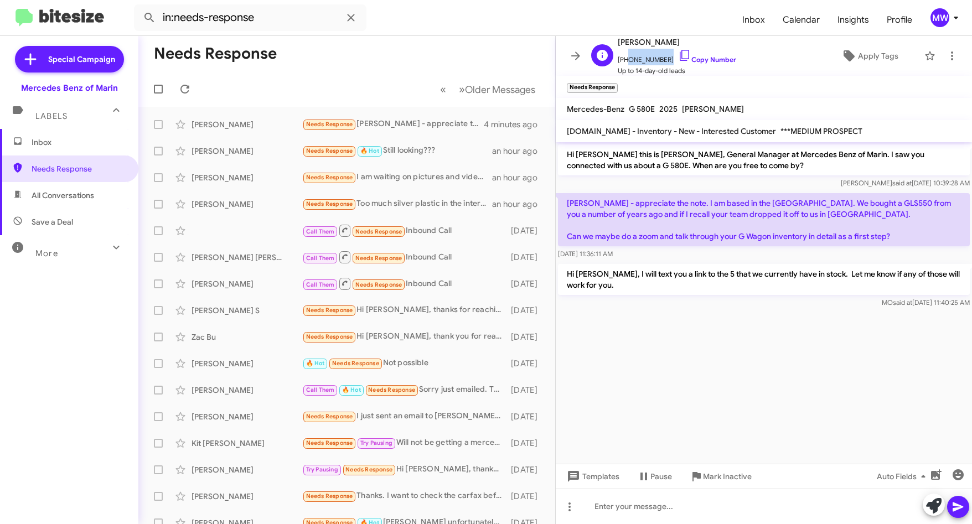
drag, startPoint x: 624, startPoint y: 59, endPoint x: 662, endPoint y: 60, distance: 37.6
click at [662, 60] on span "+16508158628 Copy Number" at bounding box center [676, 57] width 118 height 17
copy span "6508158628"
click at [603, 313] on div at bounding box center [763, 314] width 416 height 8
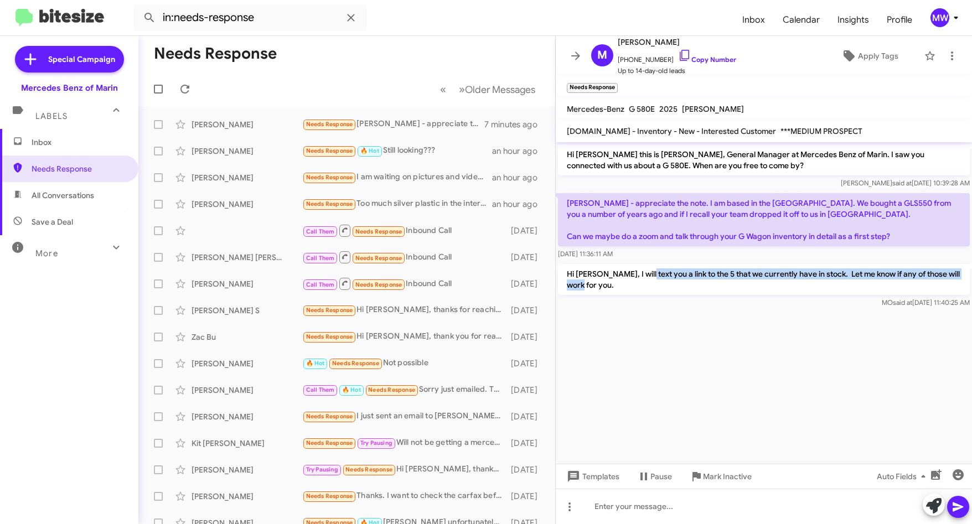
drag, startPoint x: 642, startPoint y: 272, endPoint x: 657, endPoint y: 282, distance: 18.7
click at [657, 282] on p "Hi Matt, I will text you a link to the 5 that we currently have in stock. Let m…" at bounding box center [764, 279] width 412 height 31
drag, startPoint x: 657, startPoint y: 282, endPoint x: 637, endPoint y: 364, distance: 84.3
click at [637, 364] on cdk-virtual-scroll-viewport "Hi Matt this is Omar Ibrahimi, General Manager at Mercedes Benz of Marin. I saw…" at bounding box center [763, 302] width 416 height 321
drag, startPoint x: 655, startPoint y: 273, endPoint x: 703, endPoint y: 289, distance: 50.4
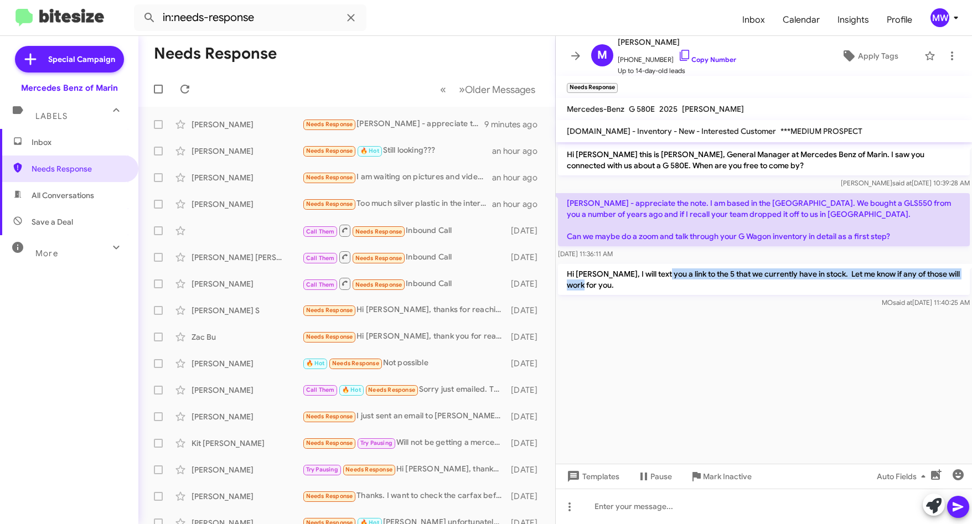
click at [703, 289] on p "Hi Matt, I will text you a link to the 5 that we currently have in stock. Let m…" at bounding box center [764, 279] width 412 height 31
drag, startPoint x: 703, startPoint y: 289, endPoint x: 697, endPoint y: 322, distance: 33.1
click at [697, 322] on cdk-virtual-scroll-viewport "Hi Matt this is Omar Ibrahimi, General Manager at Mercedes Benz of Marin. I saw…" at bounding box center [763, 302] width 416 height 321
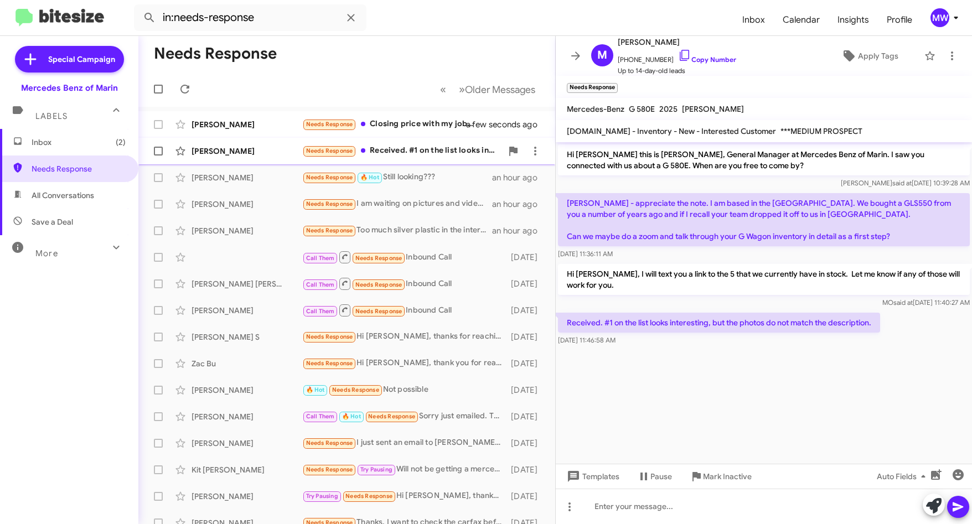
click at [413, 147] on div "Needs Response Received. #1 on the list looks interesting, but the photos do no…" at bounding box center [402, 150] width 200 height 13
drag, startPoint x: 599, startPoint y: 324, endPoint x: 910, endPoint y: 323, distance: 311.5
click at [910, 323] on div "Received. #1 on the list looks interesting, but the photos do not match the des…" at bounding box center [763, 329] width 416 height 38
drag, startPoint x: 910, startPoint y: 323, endPoint x: 808, endPoint y: 398, distance: 127.4
click at [827, 380] on cdk-virtual-scroll-viewport "Hi Matt this is Omar Ibrahimi, General Manager at Mercedes Benz of Marin. I saw…" at bounding box center [763, 302] width 416 height 321
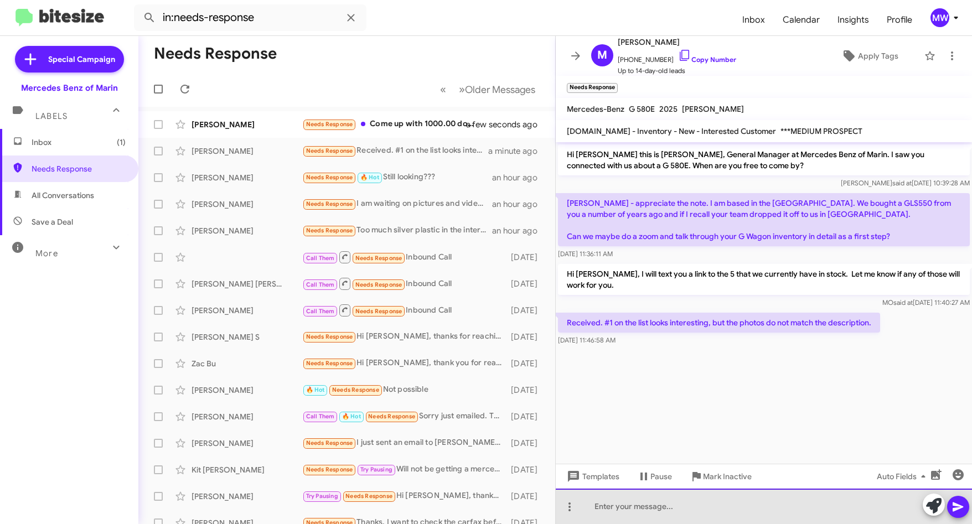
click at [655, 500] on div at bounding box center [763, 506] width 416 height 35
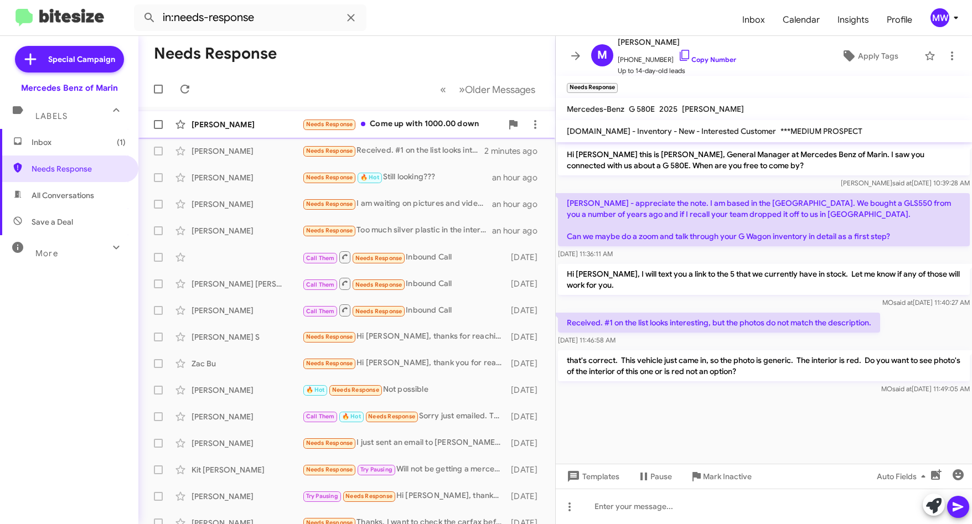
click at [452, 118] on div "Needs Response Come up with 1000.00 down" at bounding box center [402, 124] width 200 height 13
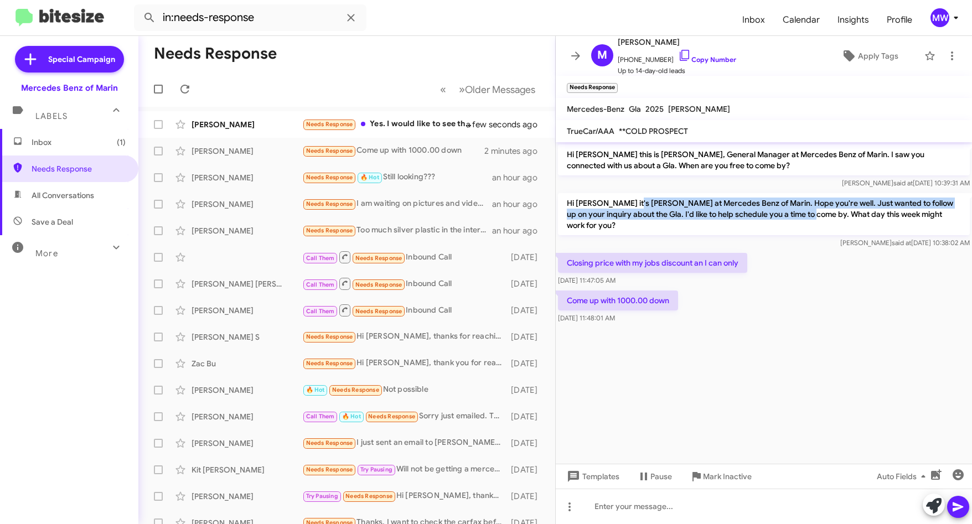
drag, startPoint x: 639, startPoint y: 198, endPoint x: 804, endPoint y: 217, distance: 166.0
click at [804, 217] on p "Hi Matthew it's Omar Ibrahimi at Mercedes Benz of Marin. Hope you're well. Just…" at bounding box center [764, 214] width 412 height 42
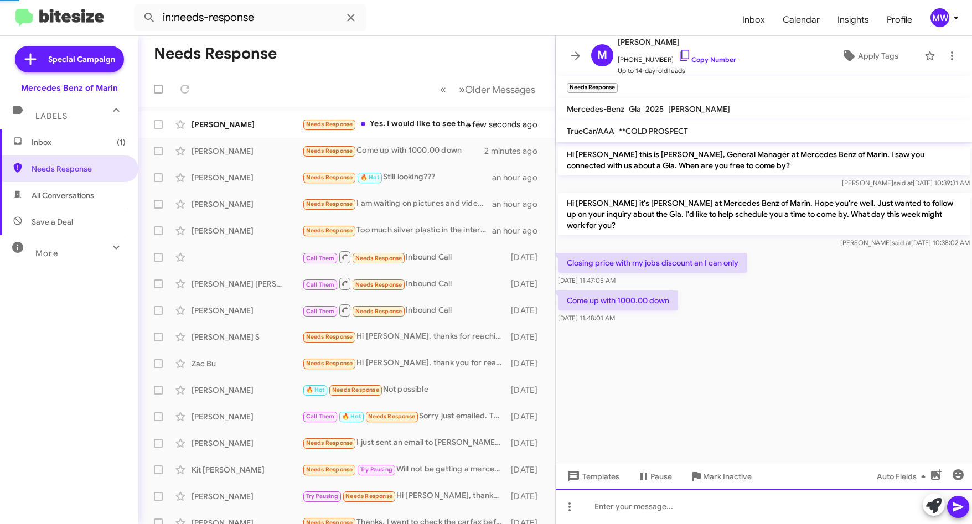
click at [631, 516] on div at bounding box center [763, 506] width 416 height 35
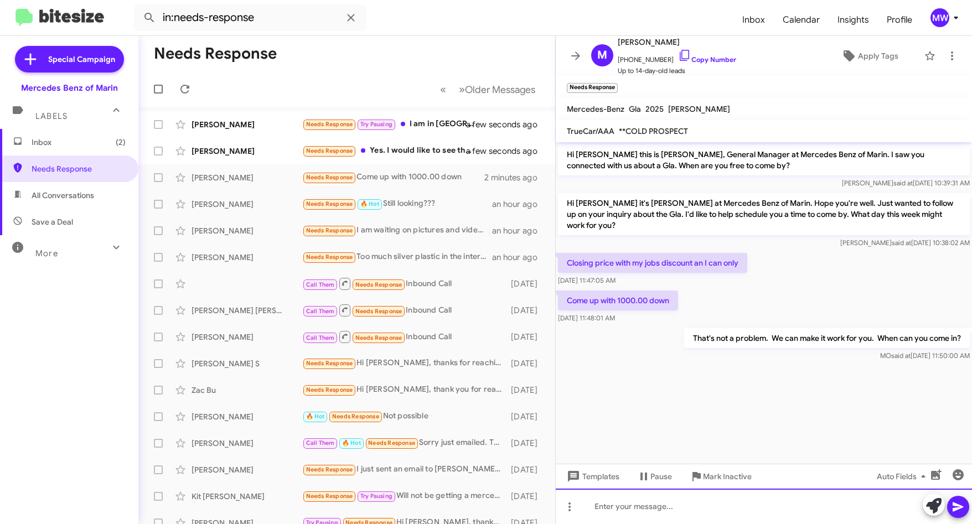
click at [798, 512] on div at bounding box center [763, 506] width 416 height 35
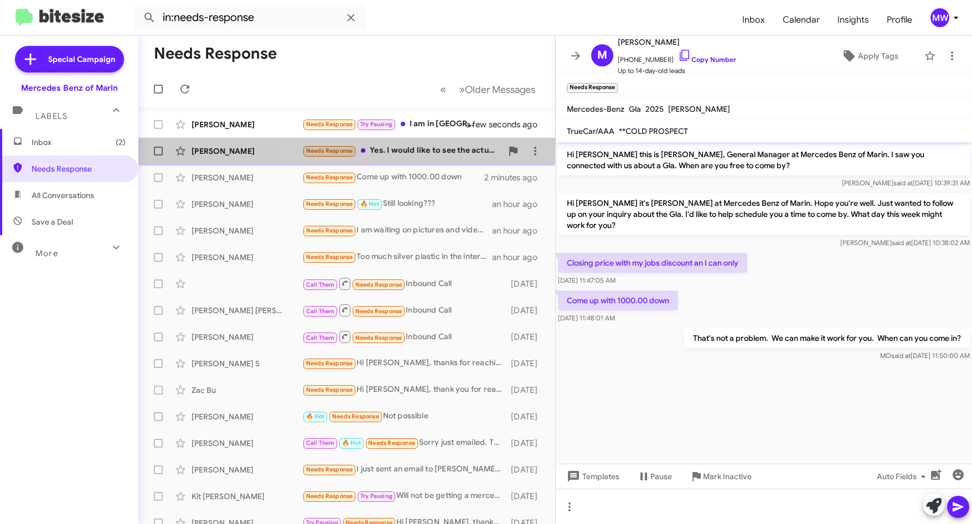
click at [432, 151] on div "Needs Response Yes. I would like to see the actual photo of the exterior and in…" at bounding box center [402, 150] width 200 height 13
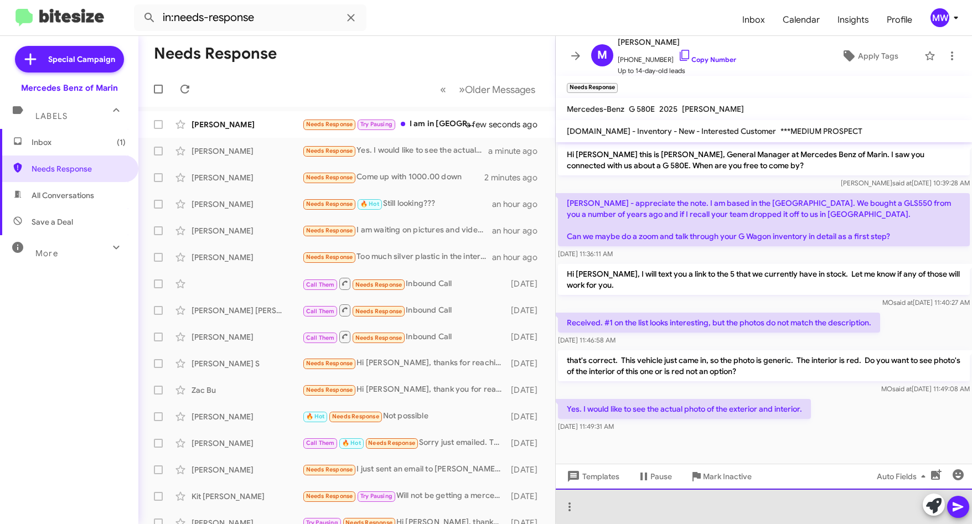
click at [776, 507] on div at bounding box center [763, 506] width 416 height 35
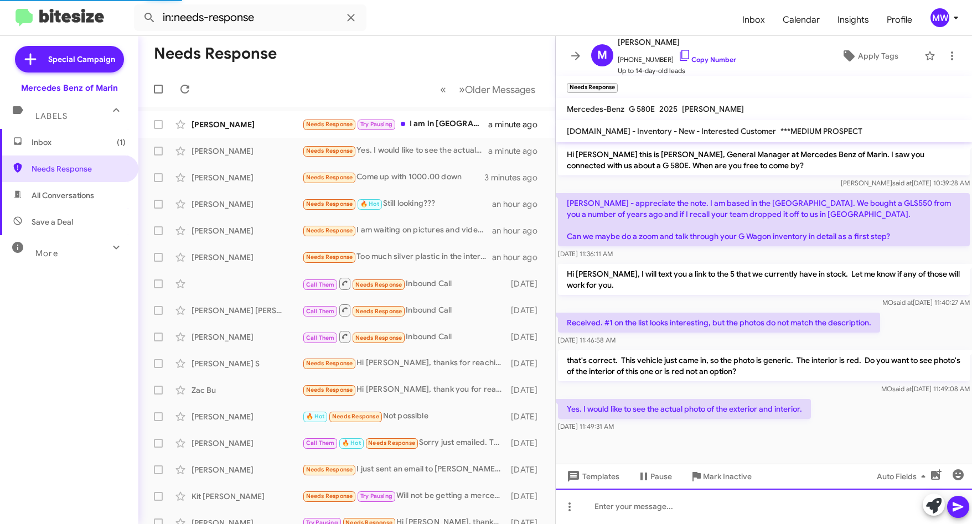
scroll to position [28, 0]
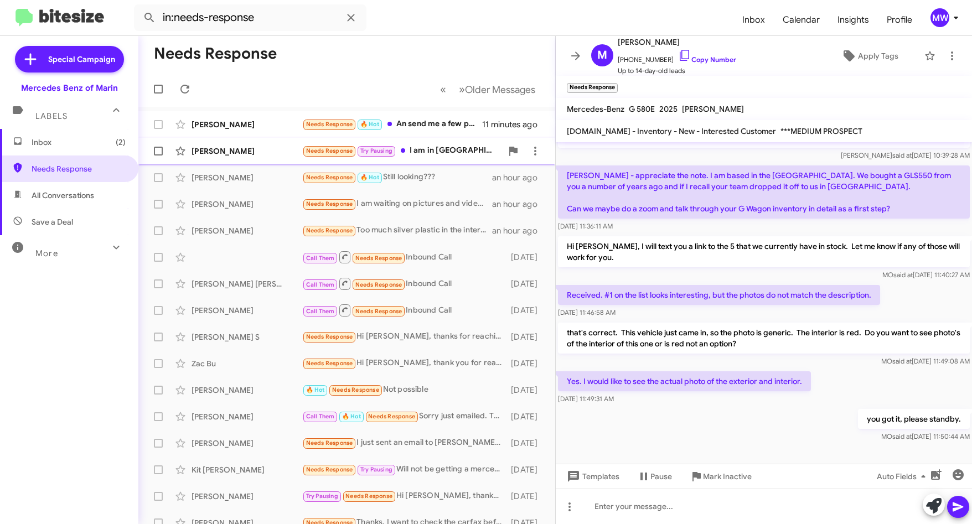
click at [424, 146] on div "Needs Response Try Pausing I am in Chicago for a bit. I will text you when I co…" at bounding box center [402, 150] width 200 height 13
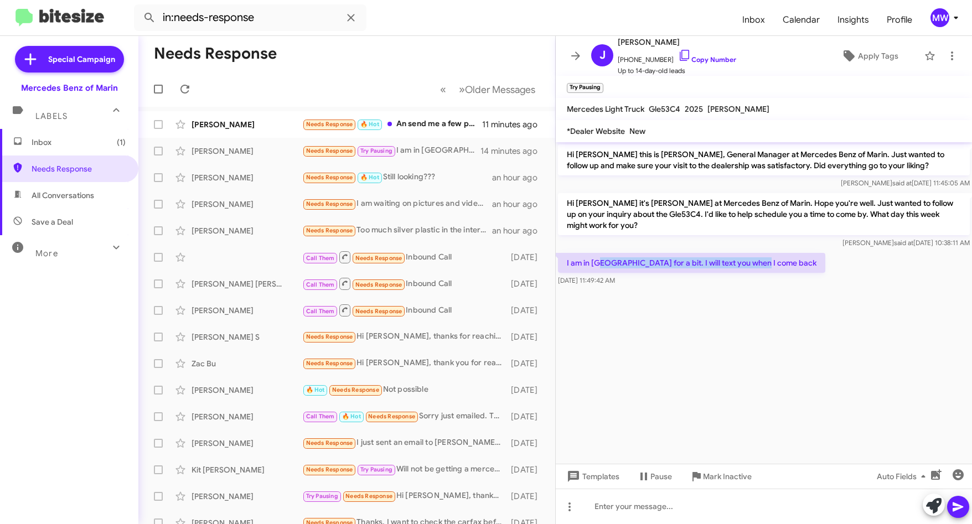
drag, startPoint x: 603, startPoint y: 261, endPoint x: 761, endPoint y: 268, distance: 158.4
click at [761, 268] on p "I am in Chicago for a bit. I will text you when I come back" at bounding box center [691, 263] width 267 height 20
drag, startPoint x: 761, startPoint y: 268, endPoint x: 727, endPoint y: 311, distance: 54.4
click at [726, 310] on cdk-virtual-scroll-viewport "Hi Jeff this is Omar Ibrahimi, General Manager at Mercedes Benz of Marin. Just …" at bounding box center [763, 302] width 416 height 321
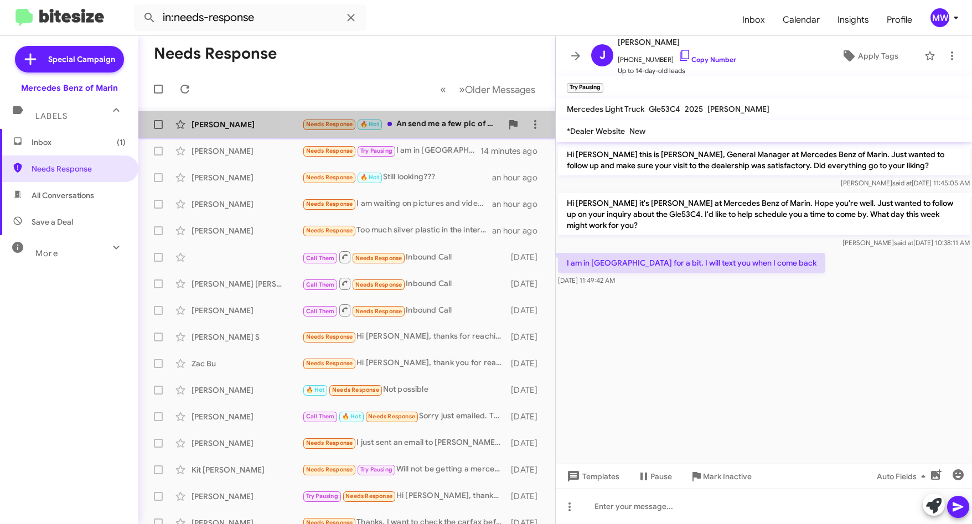
click at [454, 121] on div "Needs Response 🔥 Hot An send me a few pic of the car to show my girlfriend" at bounding box center [402, 124] width 200 height 13
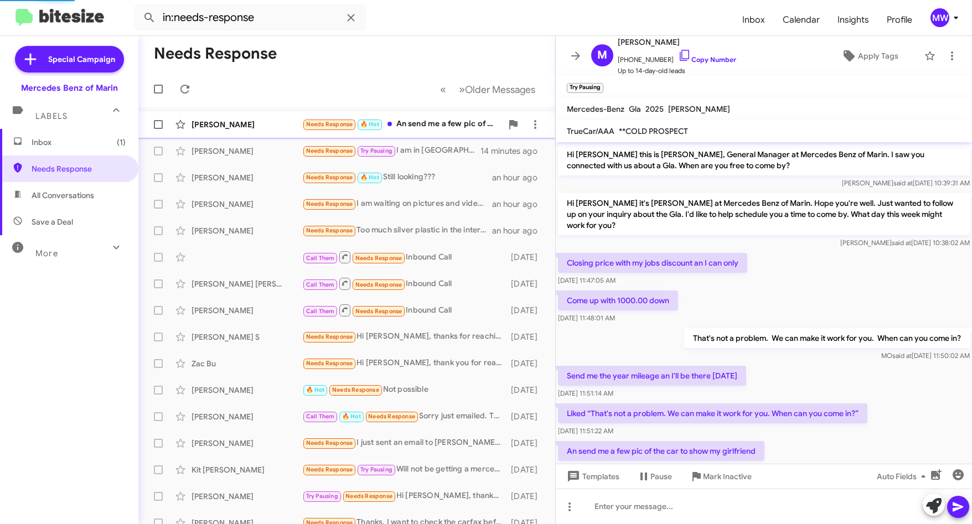
scroll to position [35, 0]
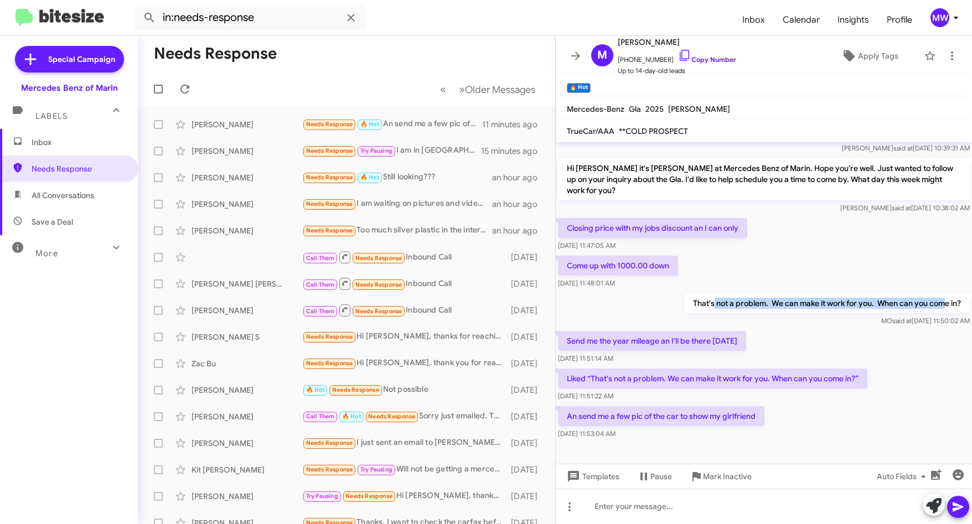
drag, startPoint x: 702, startPoint y: 302, endPoint x: 935, endPoint y: 307, distance: 233.0
click at [935, 307] on p "That's not a problem. We can make it work for you. When can you come in?" at bounding box center [826, 303] width 285 height 20
drag, startPoint x: 581, startPoint y: 341, endPoint x: 742, endPoint y: 342, distance: 161.0
click at [742, 342] on p "Send me the year mileage an I'll be there Saturday" at bounding box center [652, 341] width 188 height 20
drag, startPoint x: 610, startPoint y: 377, endPoint x: 840, endPoint y: 380, distance: 229.6
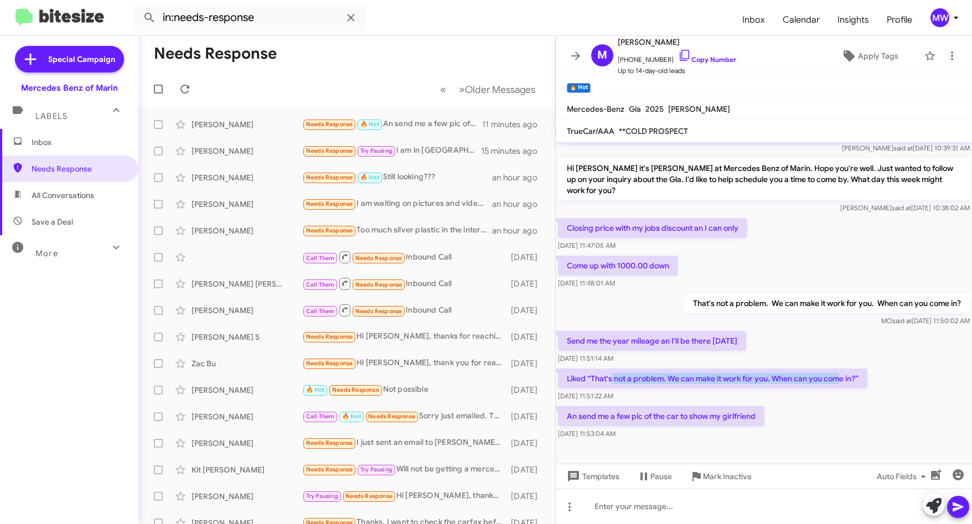
click at [840, 380] on p "Liked “That's not a problem. We can make it work for you. When can you come in?”" at bounding box center [712, 378] width 309 height 20
drag, startPoint x: 584, startPoint y: 416, endPoint x: 749, endPoint y: 416, distance: 164.9
click at [749, 416] on p "An send me a few pic of the car to show my girlfriend" at bounding box center [661, 416] width 206 height 20
drag, startPoint x: 749, startPoint y: 416, endPoint x: 824, endPoint y: 412, distance: 75.9
click at [824, 411] on div "An send me a few pic of the car to show my girlfriend Aug 14, 2025, 11:53:04 AM" at bounding box center [763, 423] width 416 height 38
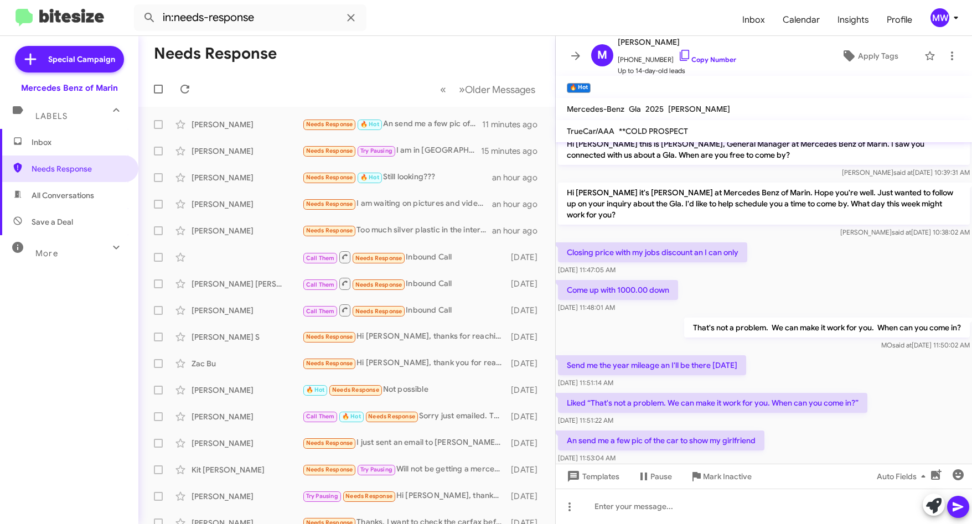
scroll to position [0, 0]
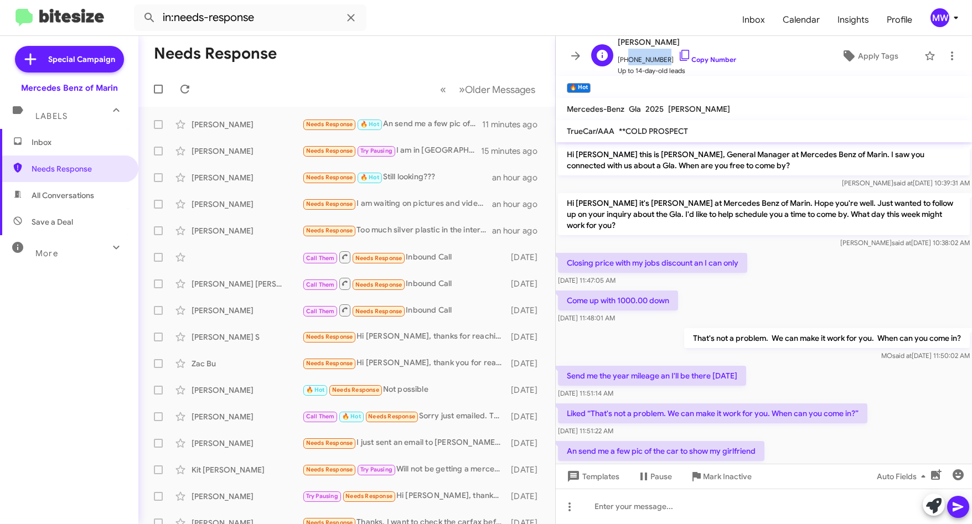
drag, startPoint x: 625, startPoint y: 60, endPoint x: 659, endPoint y: 61, distance: 33.8
click at [659, 61] on span "+15106979703 Copy Number" at bounding box center [676, 57] width 118 height 17
copy span "5106979703"
click at [641, 513] on div at bounding box center [763, 506] width 416 height 35
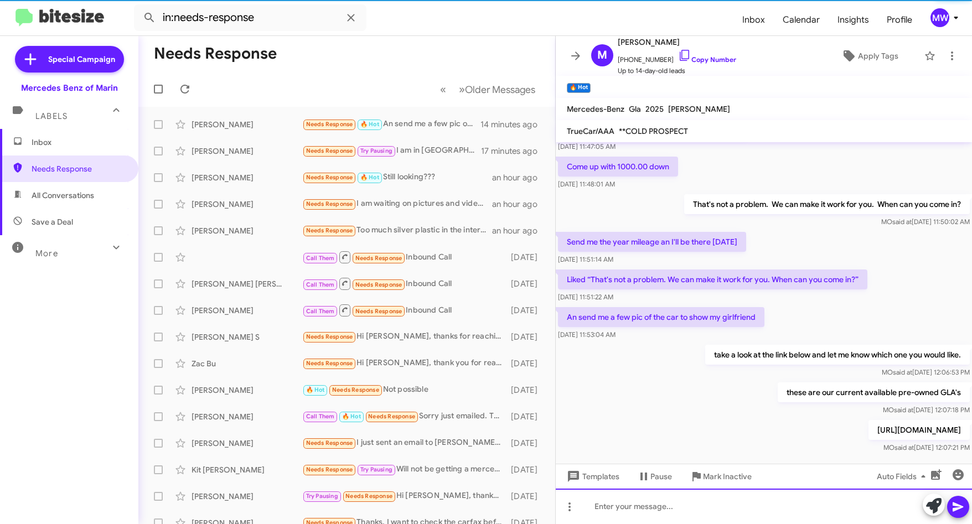
scroll to position [167, 0]
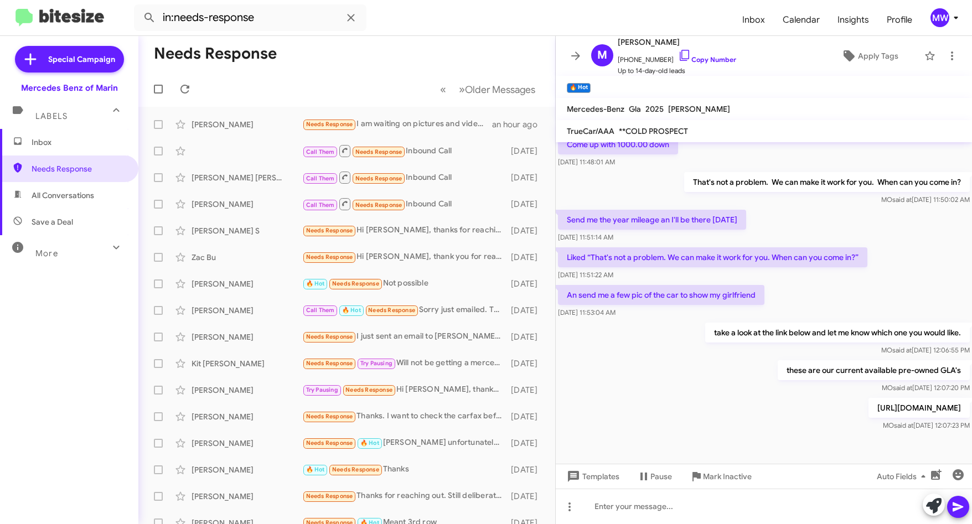
scroll to position [167, 0]
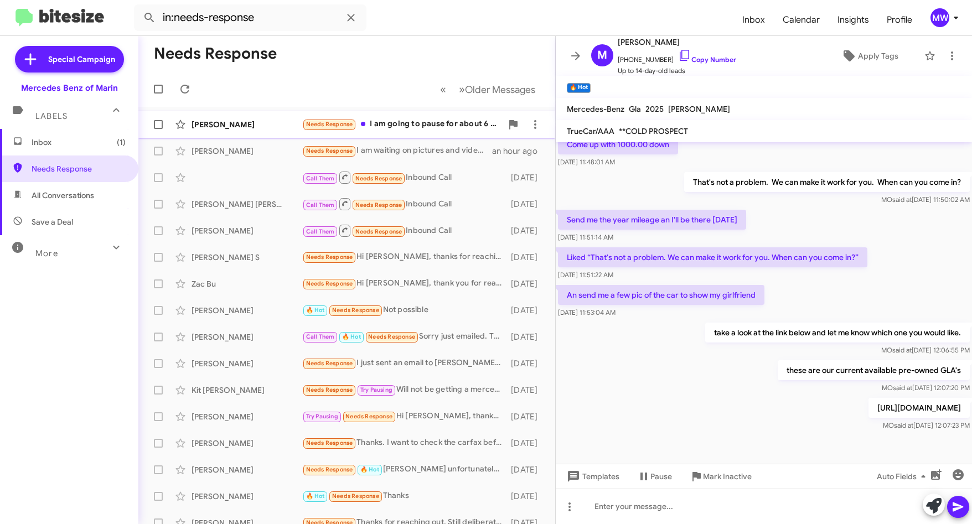
click at [439, 120] on div "Needs Response I am going to pause for about 6 months but thank you." at bounding box center [402, 124] width 200 height 13
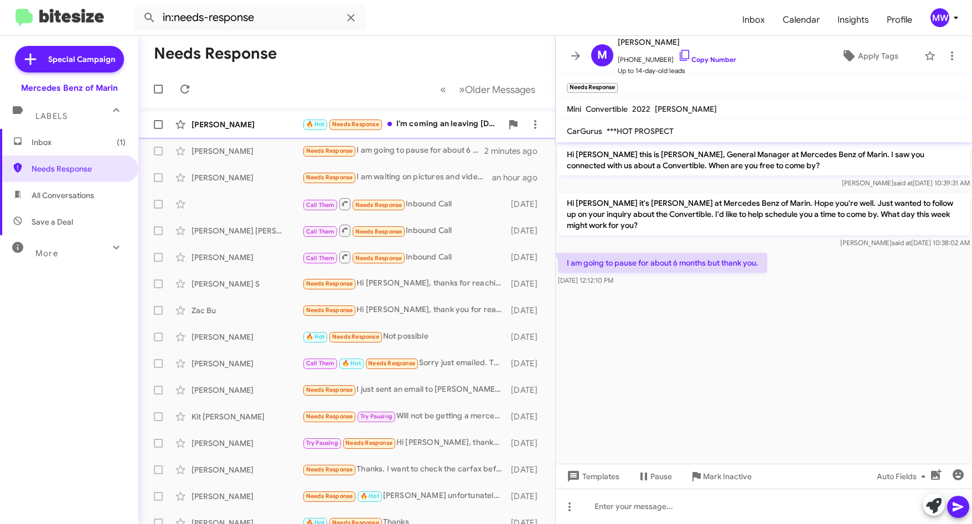
click at [467, 122] on div "🔥 Hot Needs Response I'm coming an leaving Saturday with my gla" at bounding box center [402, 124] width 200 height 13
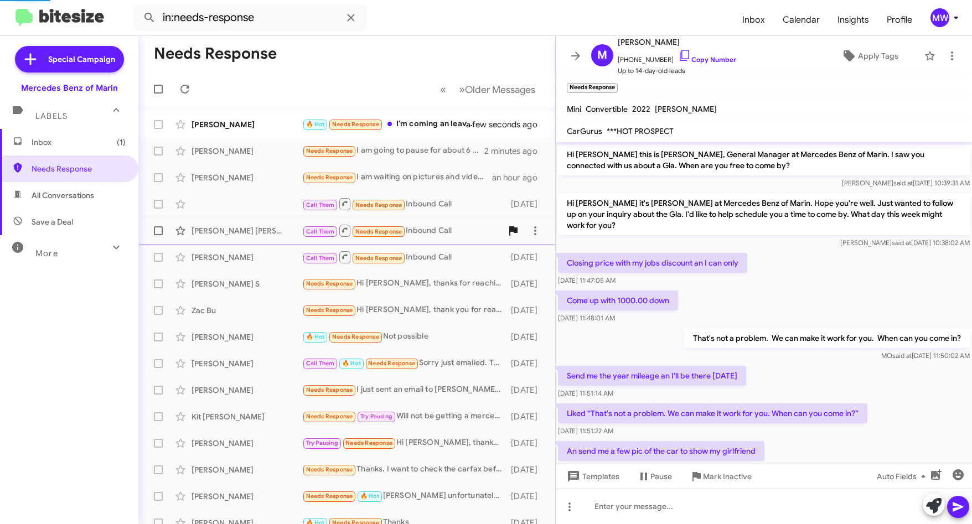
scroll to position [207, 0]
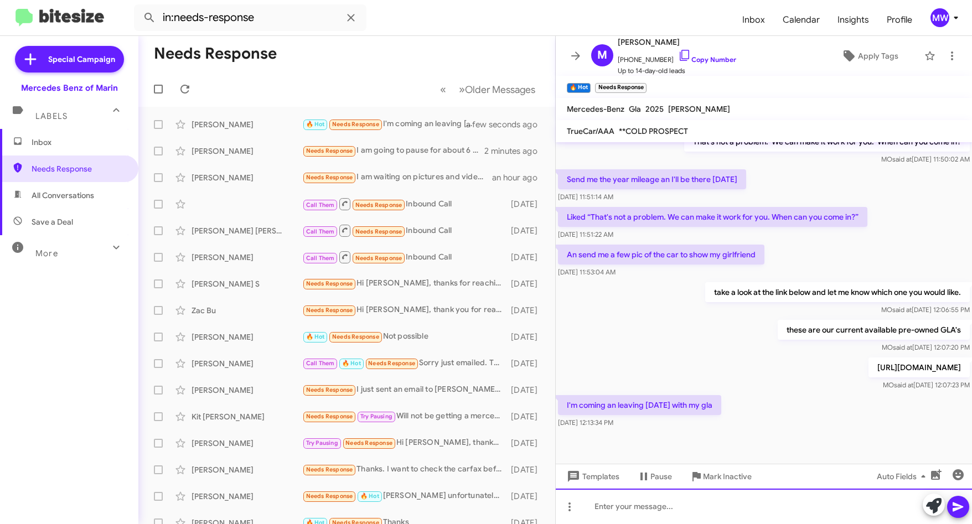
click at [757, 513] on div at bounding box center [763, 506] width 416 height 35
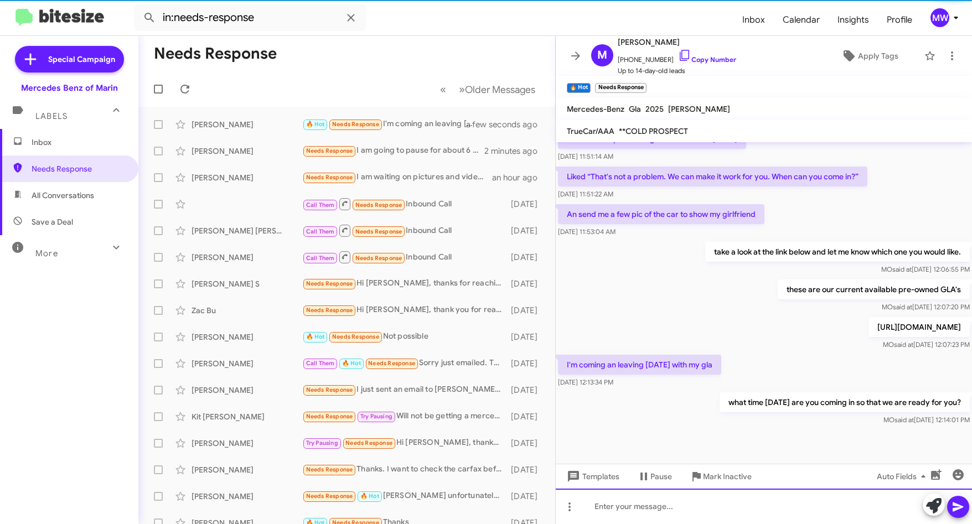
scroll to position [248, 0]
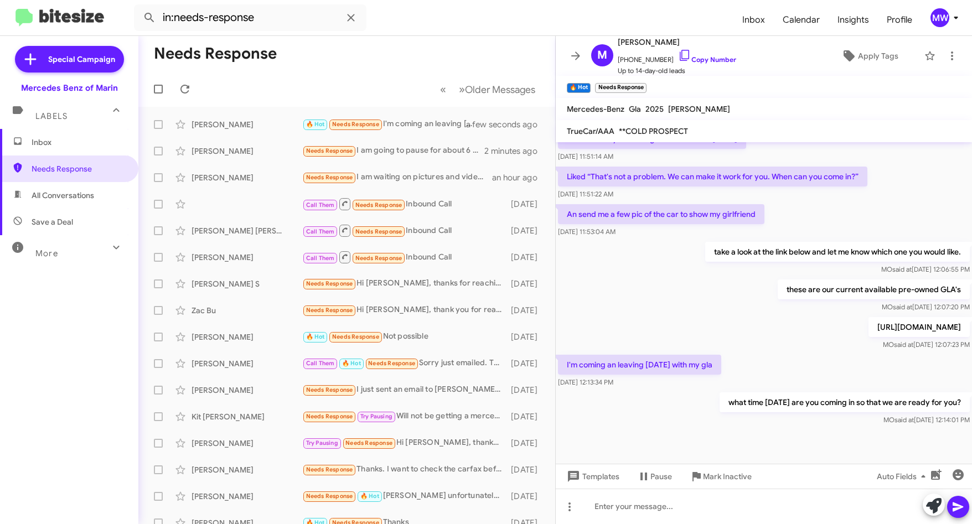
drag, startPoint x: 740, startPoint y: 398, endPoint x: 939, endPoint y: 406, distance: 199.3
click at [939, 406] on p "what time on saturday are you coming in so that we are ready for you?" at bounding box center [844, 402] width 250 height 20
click at [656, 415] on div "what time on saturday are you coming in so that we are ready for you? MO said a…" at bounding box center [763, 409] width 416 height 38
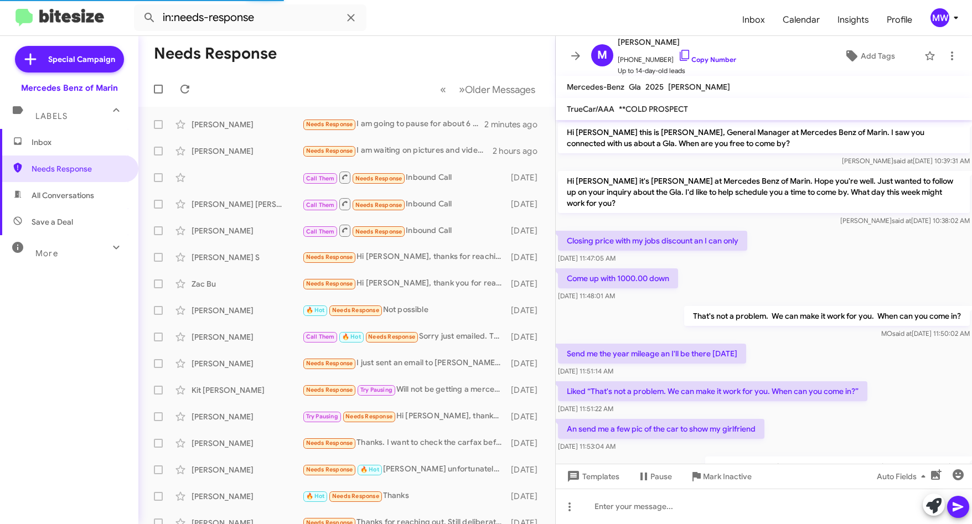
scroll to position [226, 0]
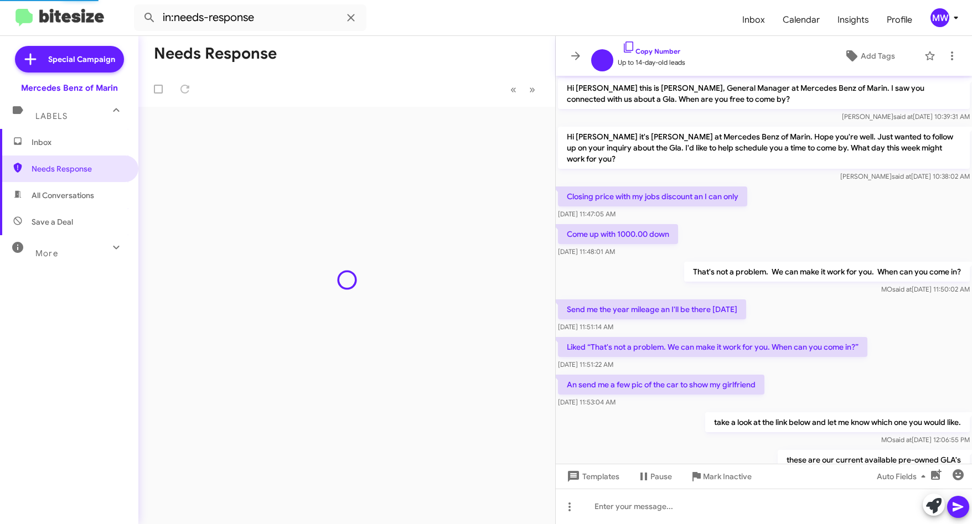
scroll to position [181, 0]
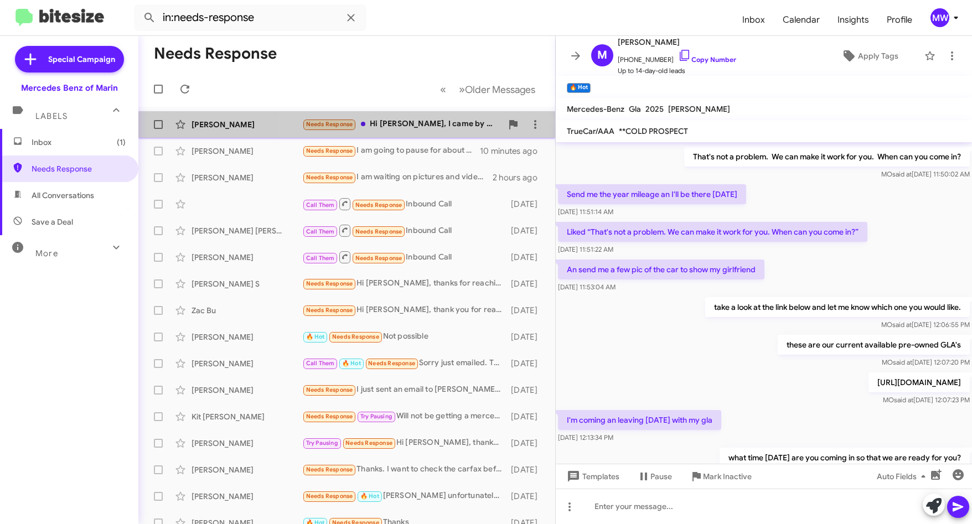
click at [464, 118] on div "Needs Response Hi [PERSON_NAME], I came by already. Thanks!" at bounding box center [402, 124] width 200 height 13
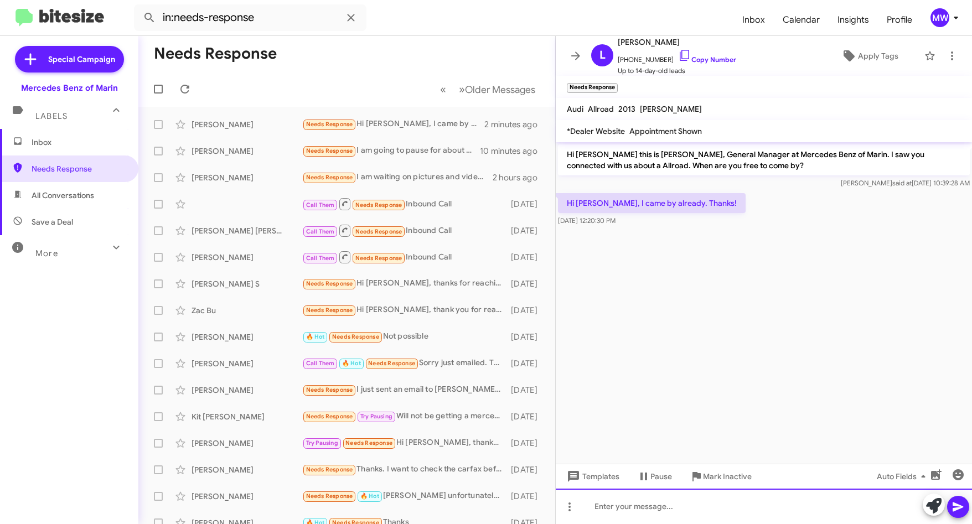
click at [792, 498] on div at bounding box center [763, 506] width 416 height 35
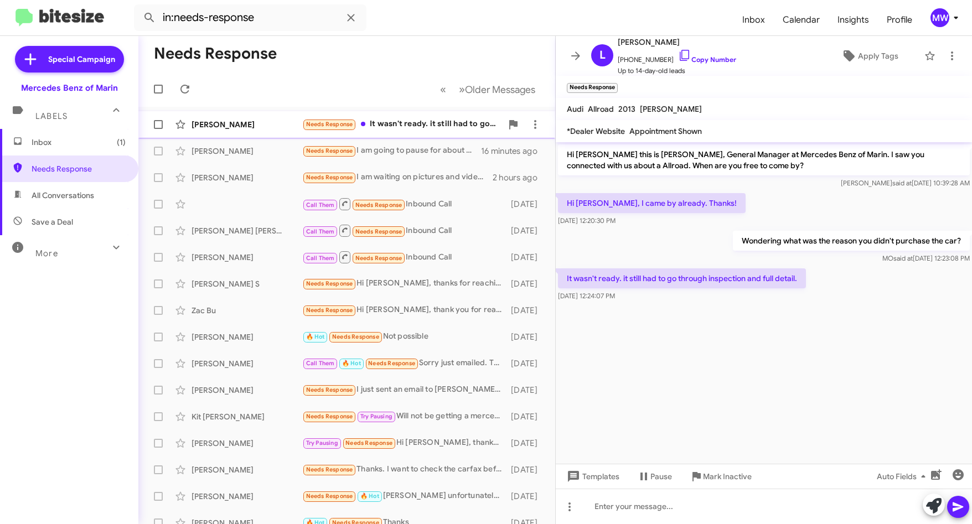
click at [447, 130] on div "Needs Response It wasn't ready. it still had to go through inspection and full …" at bounding box center [402, 124] width 200 height 13
drag, startPoint x: 625, startPoint y: 59, endPoint x: 661, endPoint y: 61, distance: 36.0
click at [661, 61] on span "+17024601955 Copy Number" at bounding box center [676, 57] width 118 height 17
copy span "7024601955"
click at [409, 119] on div "Needs Response It wasn't ready. it still had to go through inspection and full …" at bounding box center [402, 124] width 200 height 13
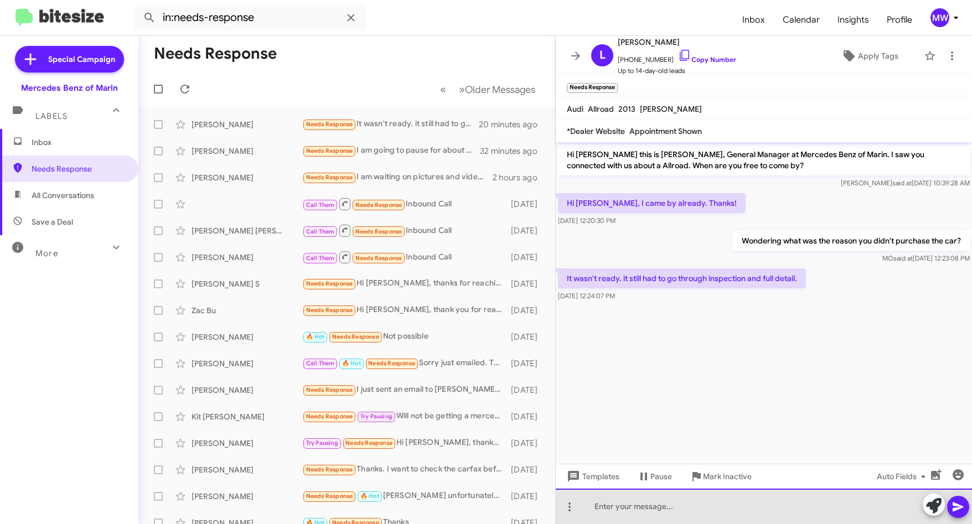
click at [695, 501] on div at bounding box center [763, 506] width 416 height 35
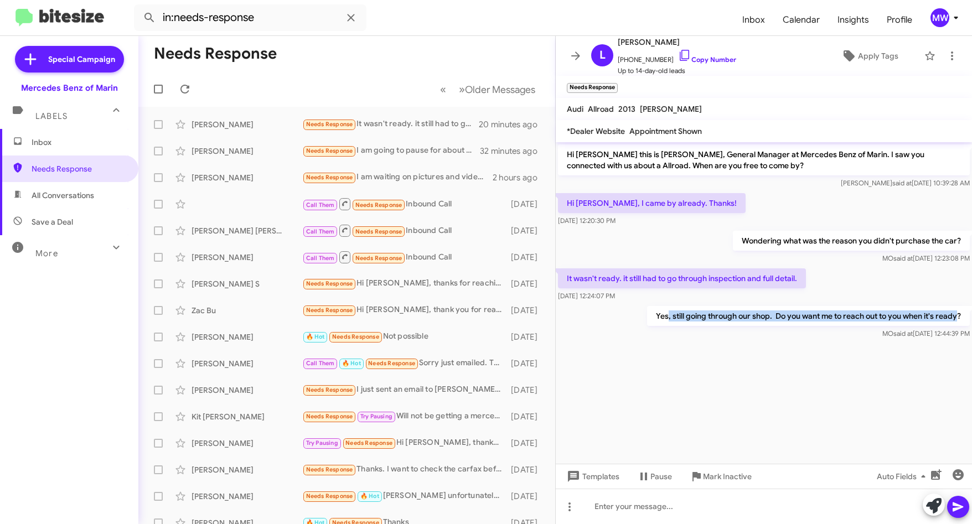
drag, startPoint x: 664, startPoint y: 315, endPoint x: 956, endPoint y: 315, distance: 291.0
click at [956, 315] on p "Yes, still going through our shop. Do you want me to reach out to you when it's…" at bounding box center [808, 316] width 323 height 20
click at [749, 433] on cdk-virtual-scroll-viewport "Hi Leo this is Omar Ibrahimi, General Manager at Mercedes Benz of Marin. I saw …" at bounding box center [763, 302] width 416 height 321
